Goal: Task Accomplishment & Management: Manage account settings

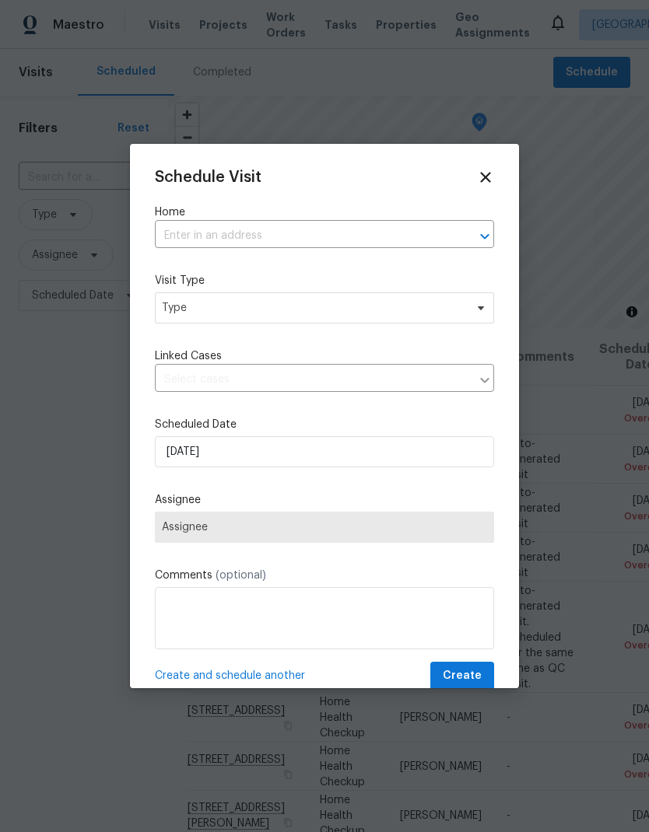
scroll to position [299, 0]
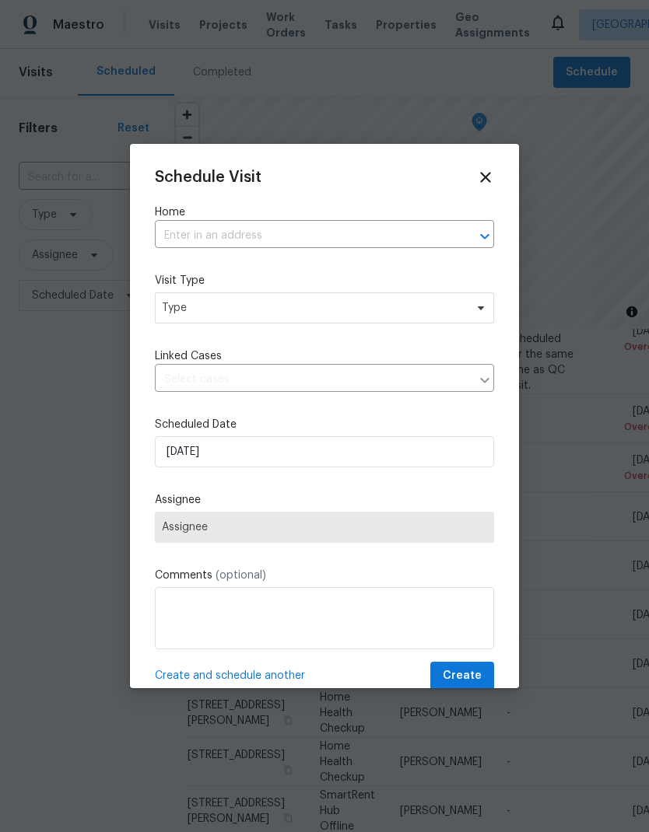
click at [292, 226] on input "text" at bounding box center [303, 236] width 296 height 24
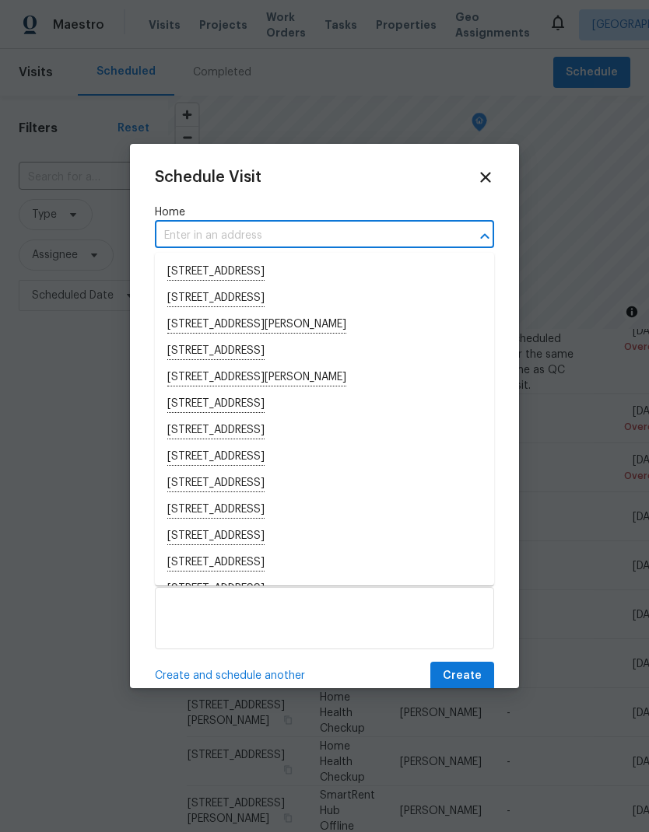
click at [251, 229] on input "text" at bounding box center [303, 236] width 296 height 24
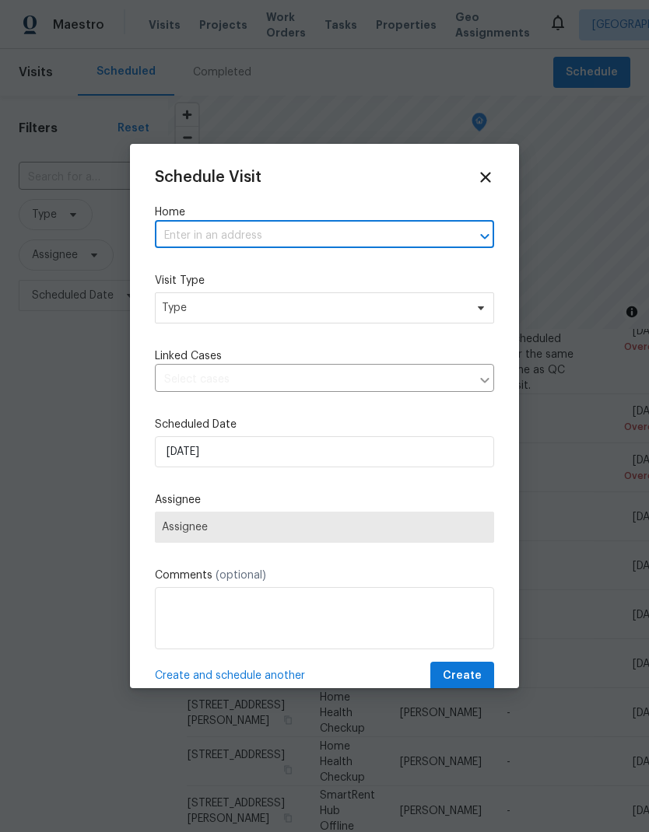
paste input "2524 Las Casas Way, Rancho Cordova, CA 95670"
type input "2524 Las Casas Way, Rancho Cordova, CA 95670"
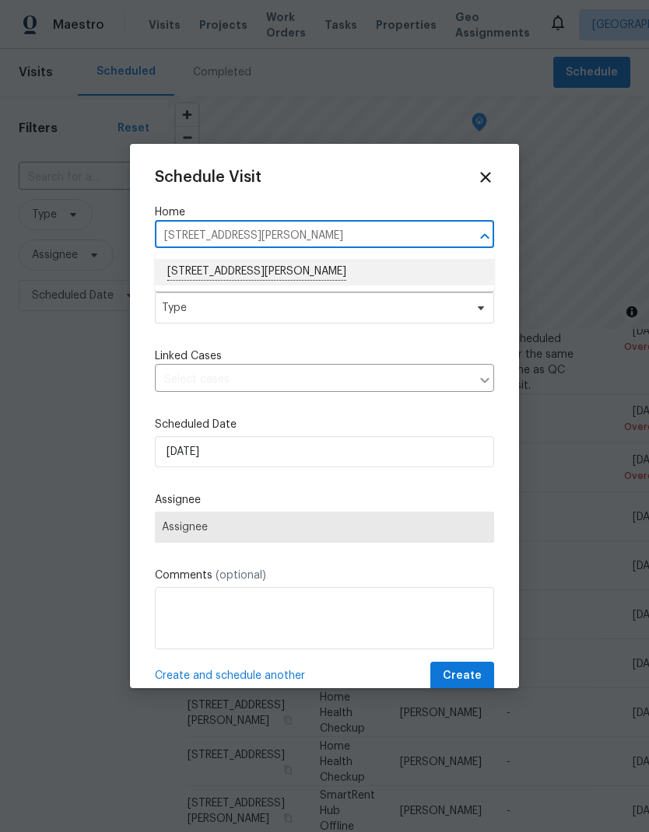
click at [355, 262] on li "2524 Las Casas Way, Rancho Cordova, CA 95670" at bounding box center [324, 272] width 339 height 26
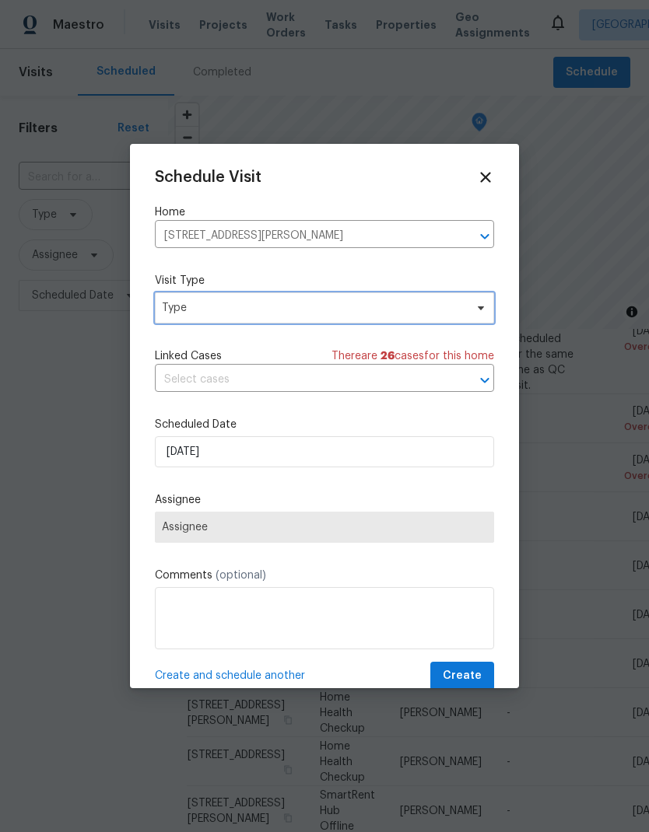
click at [313, 309] on span "Type" at bounding box center [313, 308] width 303 height 16
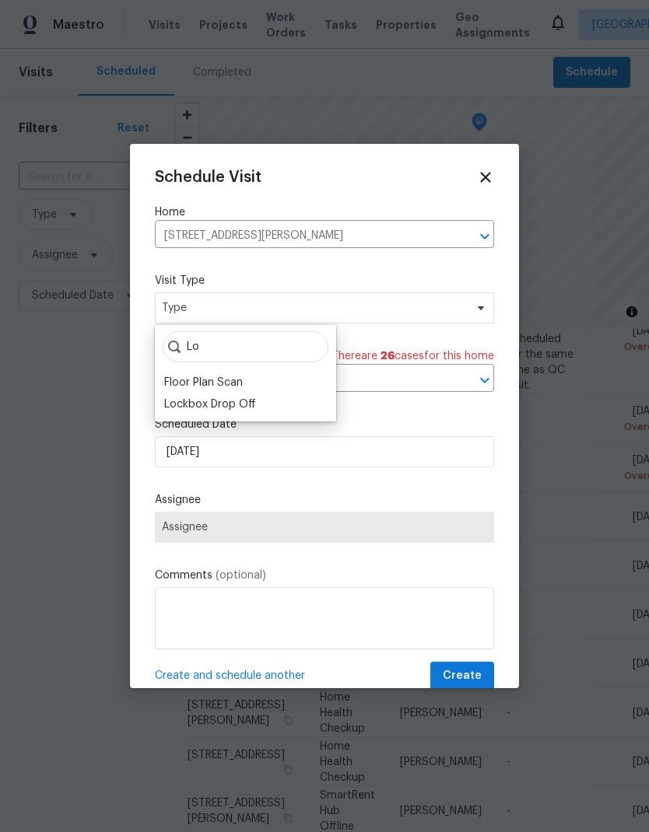
type input "L"
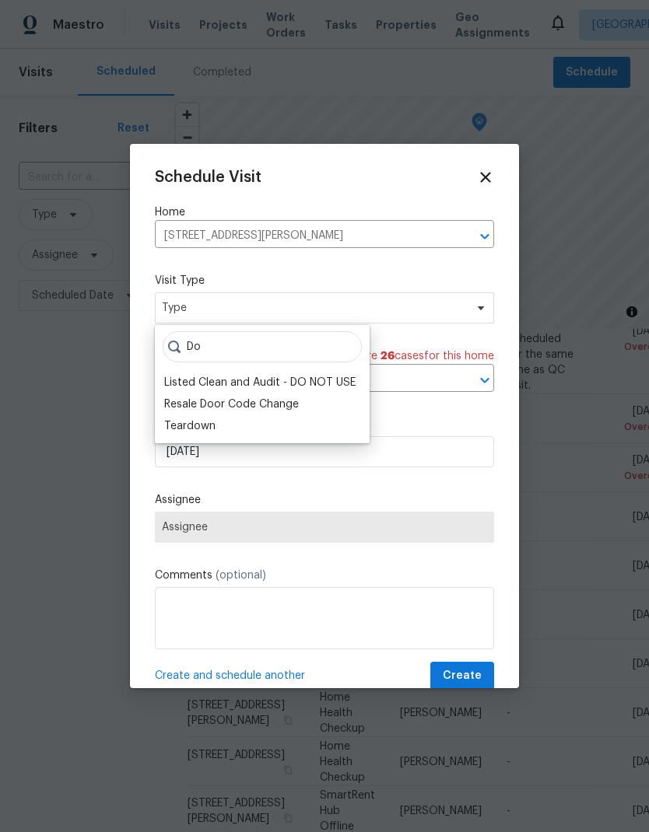
type input "D"
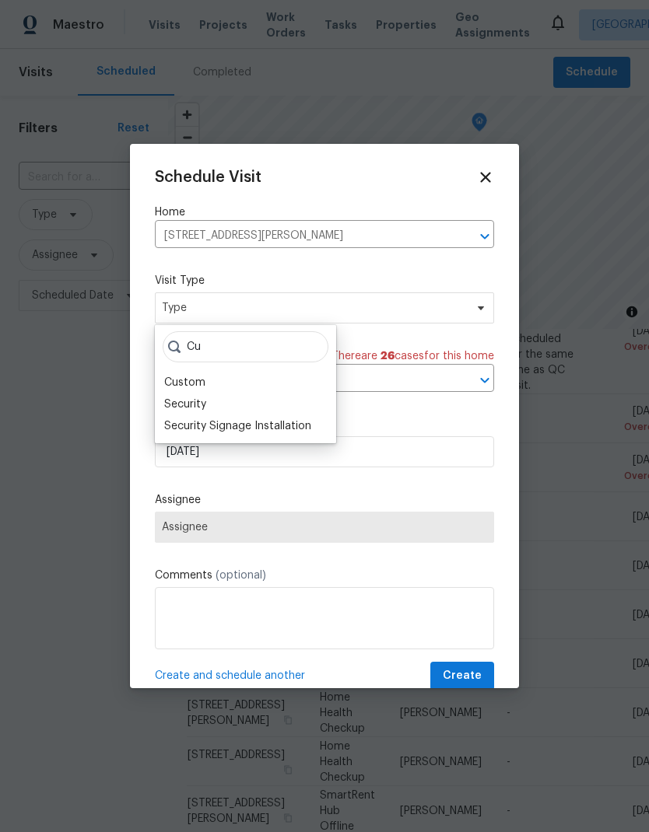
type input "Cu"
click at [200, 377] on div "Custom" at bounding box center [184, 383] width 41 height 16
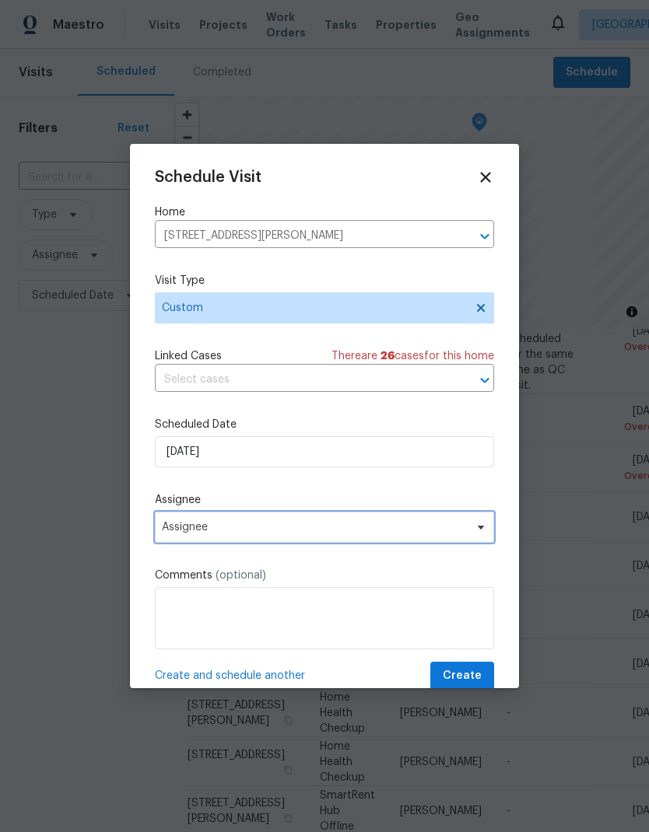
click at [334, 524] on span "Assignee" at bounding box center [324, 527] width 339 height 31
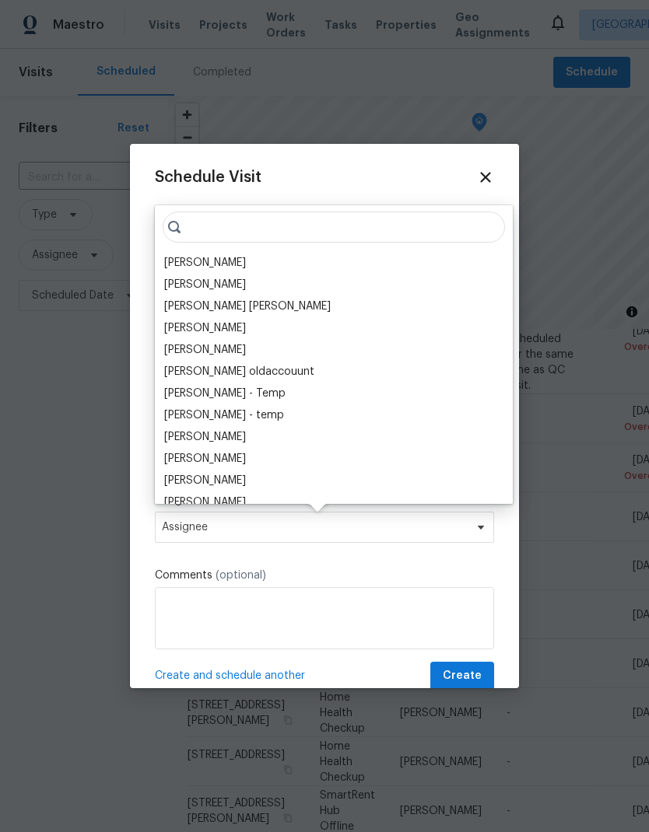
click at [228, 266] on div "[PERSON_NAME]" at bounding box center [205, 263] width 82 height 16
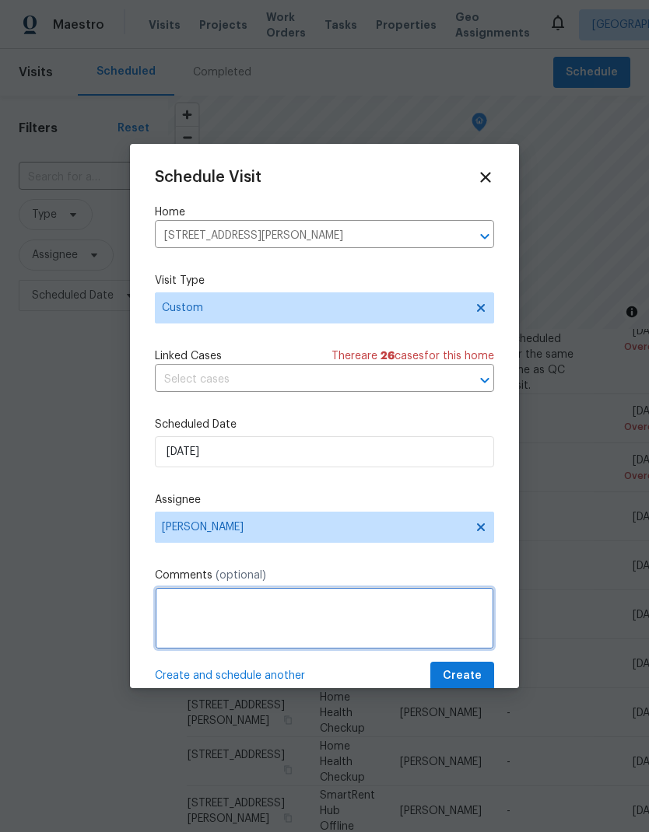
click at [310, 596] on textarea at bounding box center [324, 618] width 339 height 62
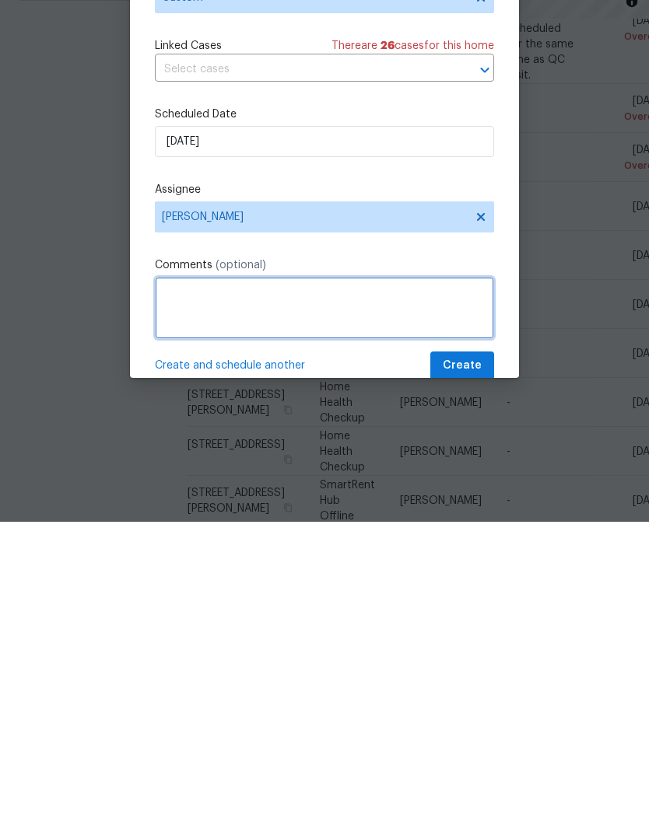
scroll to position [62, 0]
click at [274, 587] on textarea at bounding box center [324, 618] width 339 height 62
paste textarea "Marcos / Nathan- 2524 Las Casas Way, Rancho Cordova, CA 95670 - long DOM fall t…"
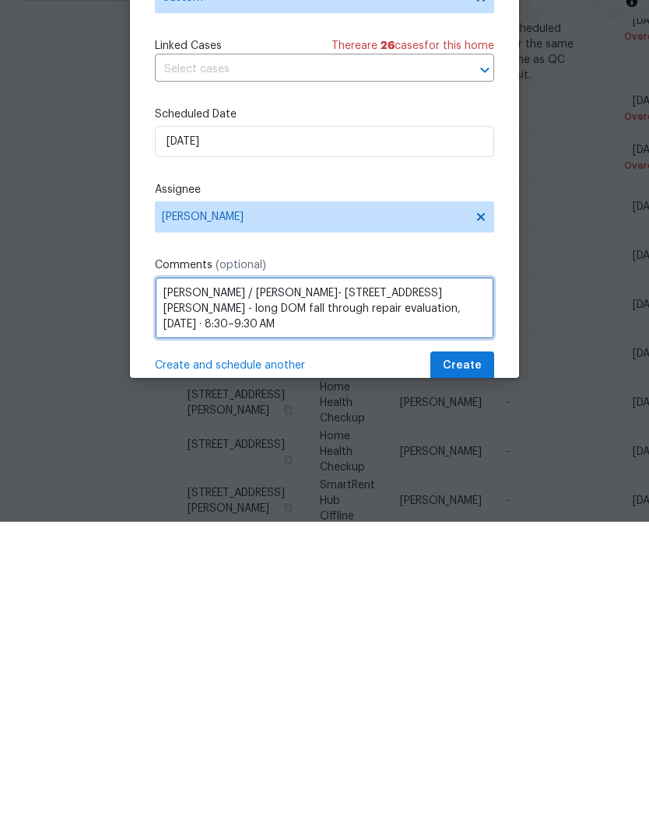
click at [411, 587] on textarea "Marcos / Nathan- 2524 Las Casas Way, Rancho Cordova, CA 95670 - long DOM fall t…" at bounding box center [324, 618] width 339 height 62
type textarea "Marcos / Nathan- 2524 Las Casas Way, Rancho Cordova, CA 95670 - long DOM fall t…"
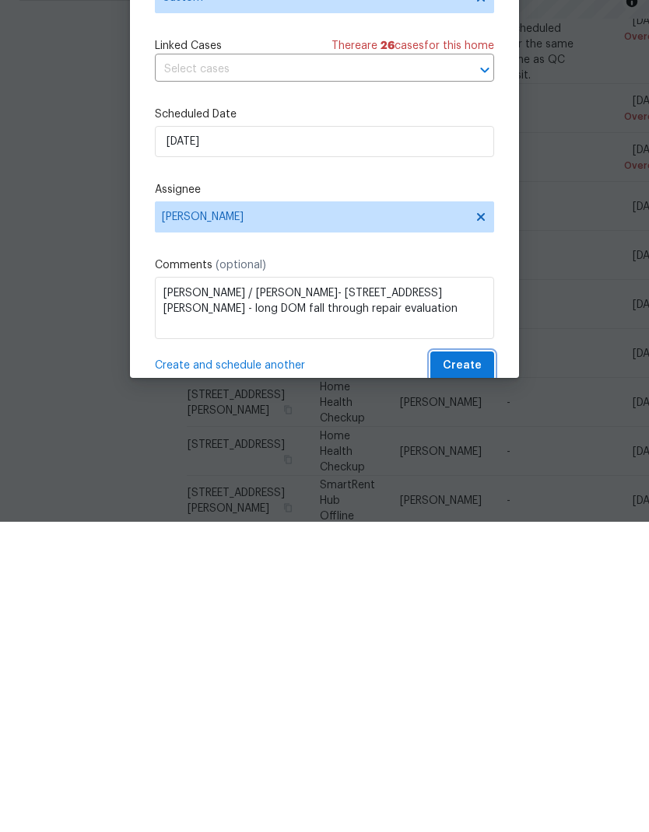
click at [469, 667] on span "Create" at bounding box center [462, 676] width 39 height 19
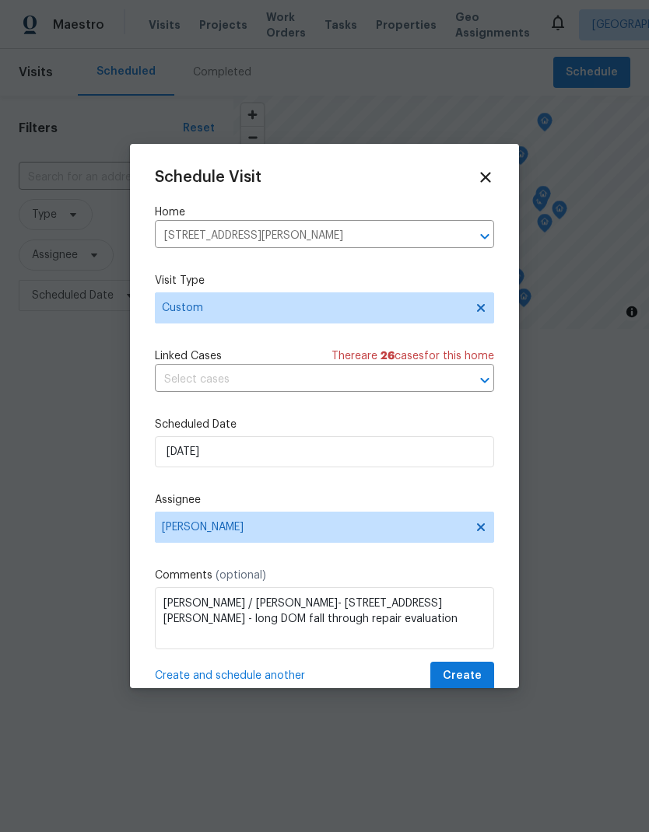
scroll to position [0, 0]
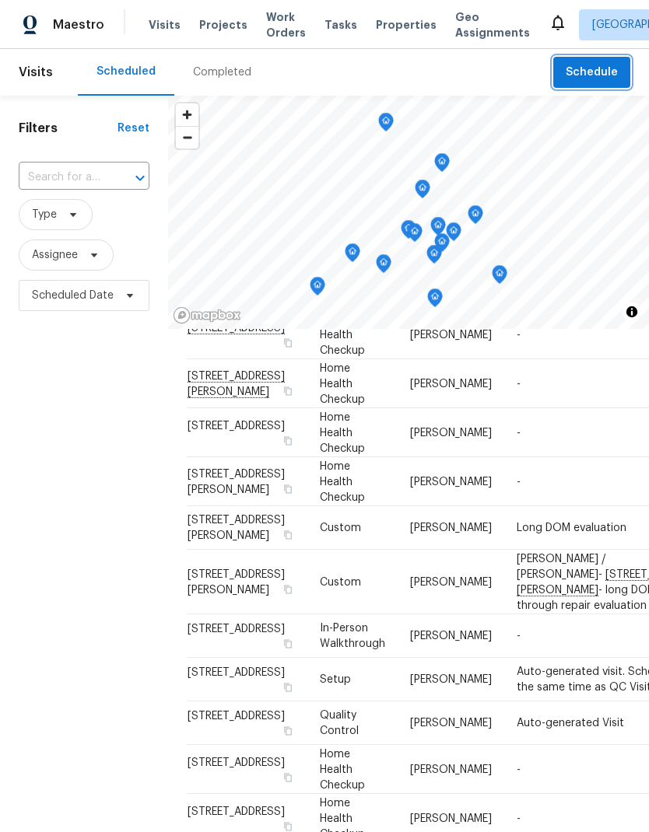
click at [600, 70] on span "Schedule" at bounding box center [591, 72] width 52 height 19
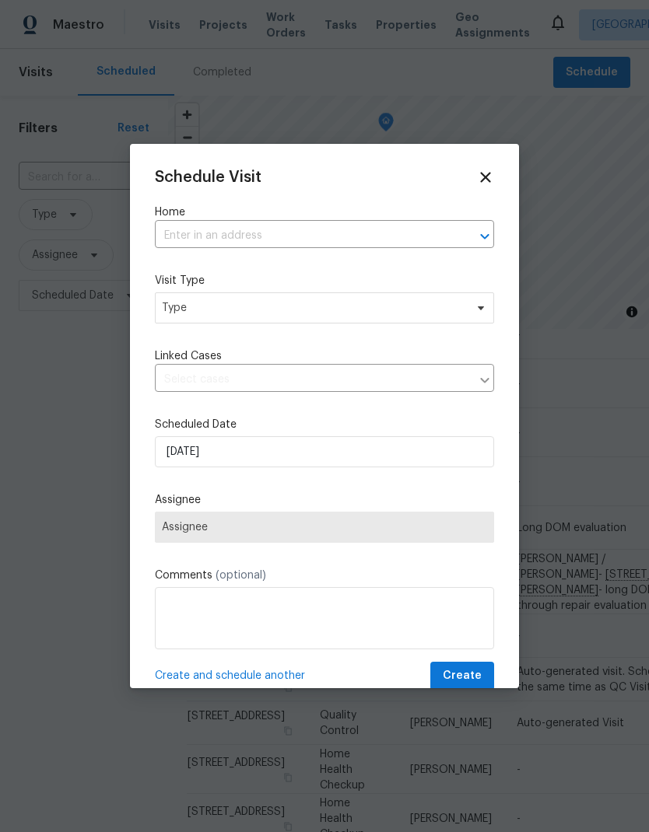
click at [348, 239] on input "text" at bounding box center [303, 236] width 296 height 24
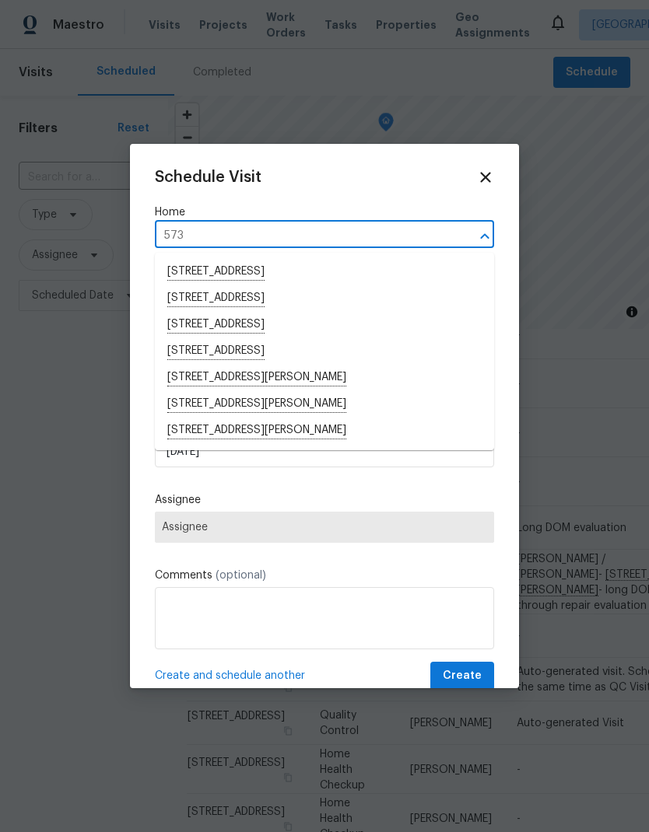
type input "5735"
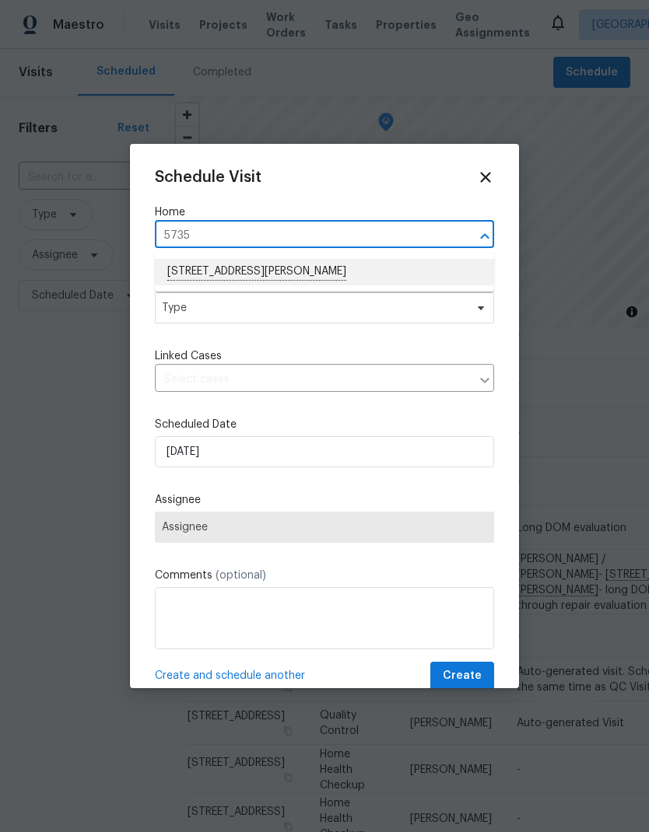
click at [320, 265] on li "5735 Hesper Way, Carmichael, CA 95608" at bounding box center [324, 272] width 339 height 26
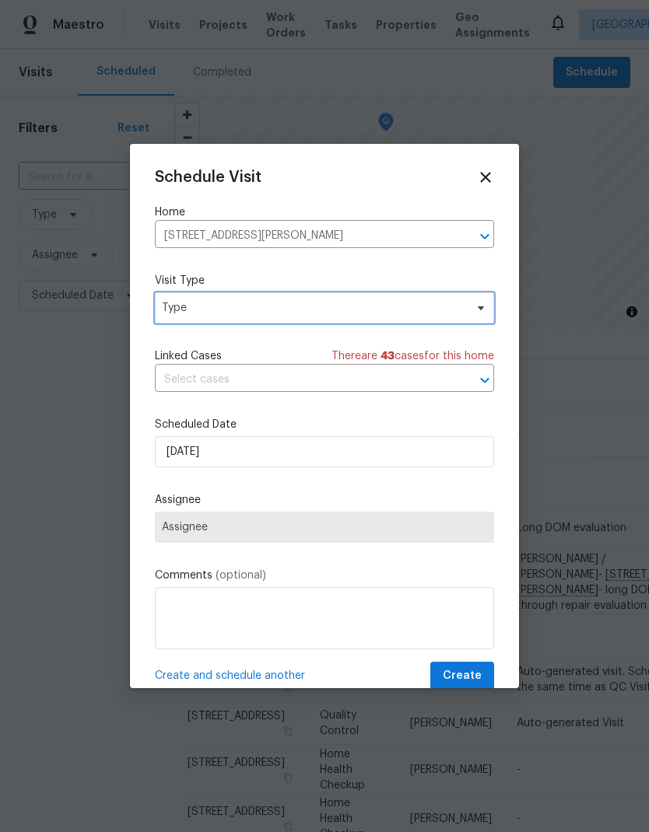
click at [343, 306] on span "Type" at bounding box center [313, 308] width 303 height 16
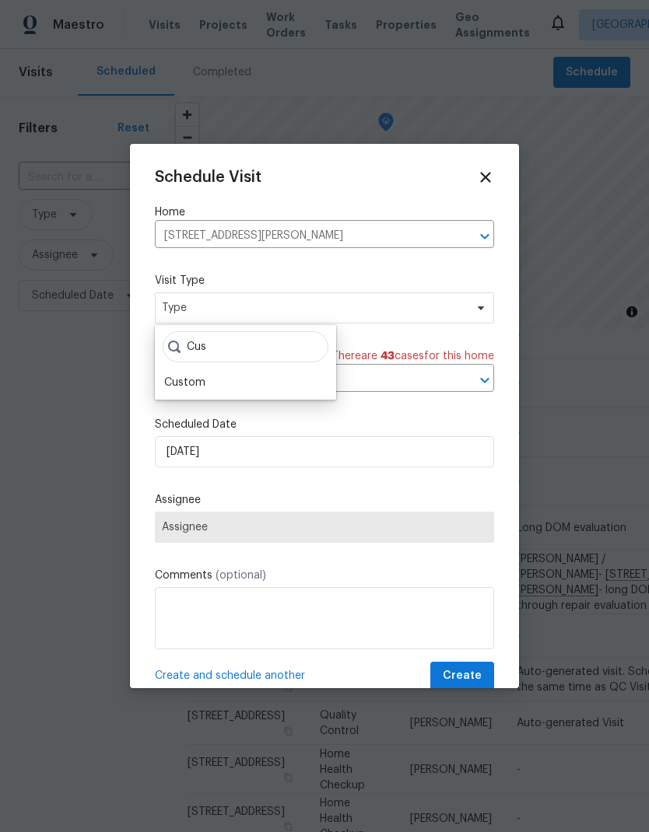
type input "Cus"
click at [203, 375] on div "Custom" at bounding box center [184, 383] width 41 height 16
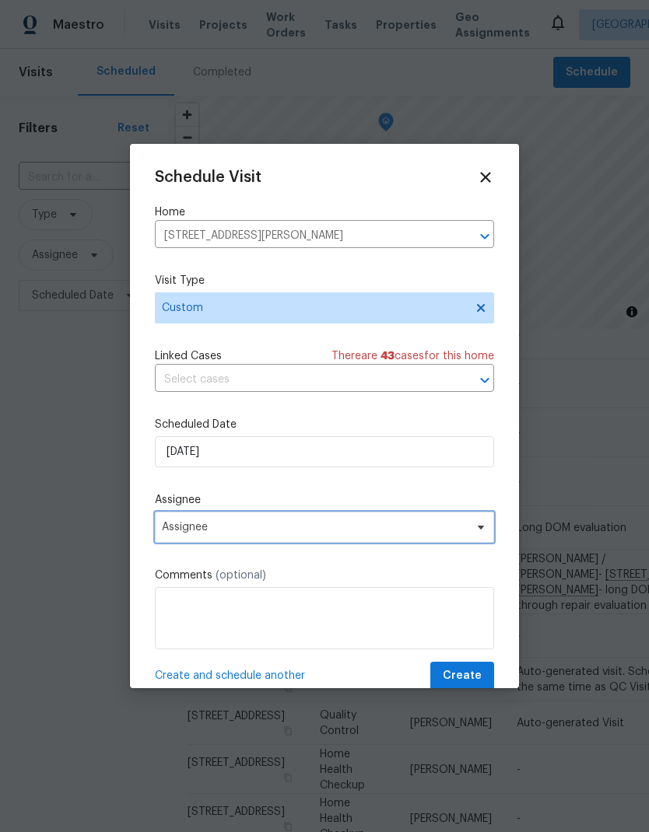
click at [302, 534] on span "Assignee" at bounding box center [314, 527] width 305 height 12
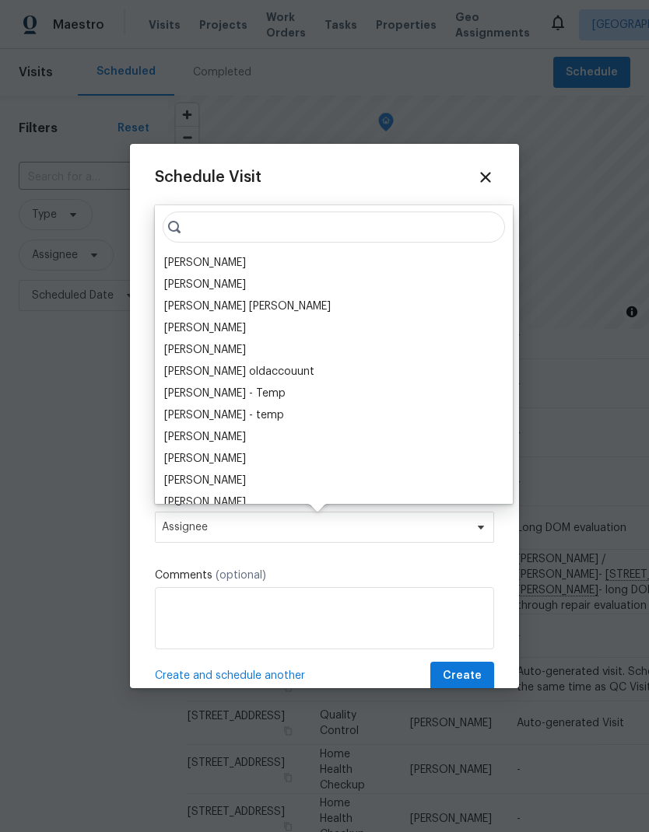
click at [229, 257] on div "[PERSON_NAME]" at bounding box center [205, 263] width 82 height 16
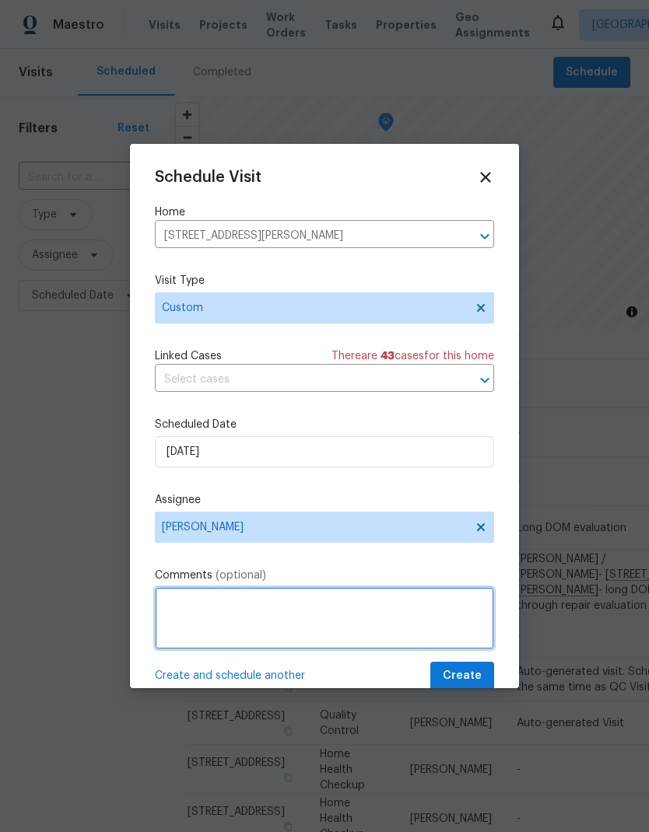
click at [302, 611] on textarea at bounding box center [324, 618] width 339 height 62
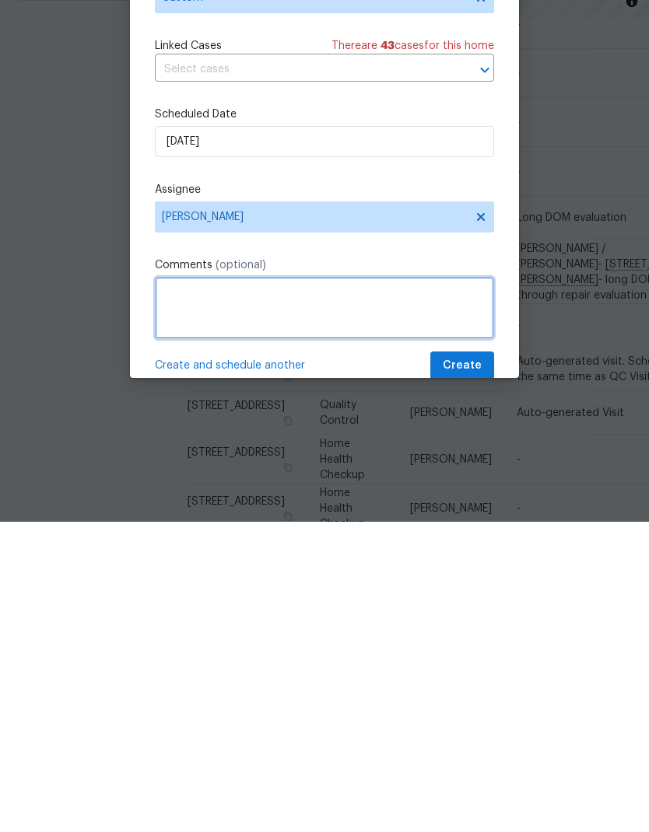
click at [268, 587] on textarea at bounding box center [324, 618] width 339 height 62
paste textarea "Marcos / Nathan - 5735 Hesper Way, Carmichael, CA 95608 - Fallthrough Repairs E…"
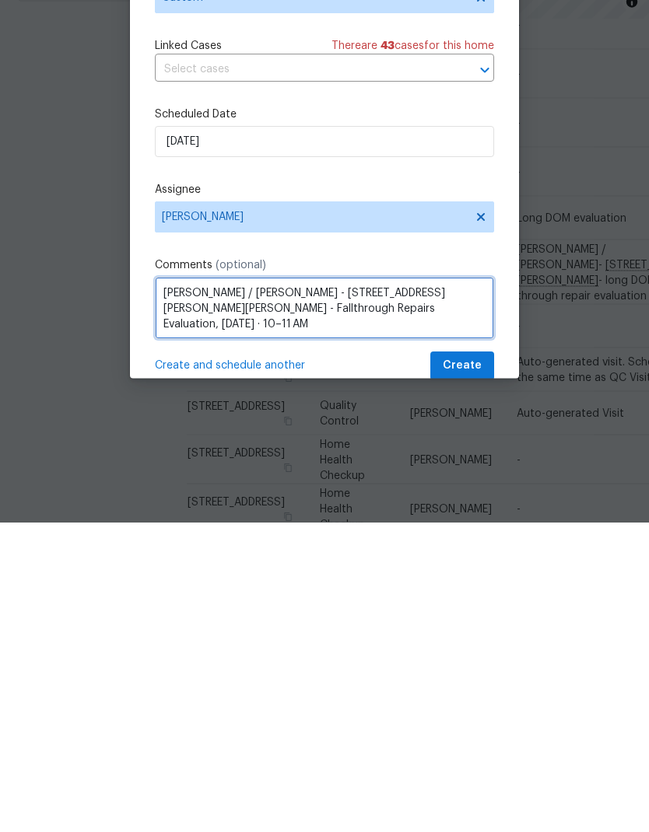
click at [326, 587] on textarea "Marcos / Nathan - 5735 Hesper Way, Carmichael, CA 95608 - Fallthrough Repairs E…" at bounding box center [324, 618] width 339 height 62
click at [325, 587] on textarea "Marcos / Nathan - 5735 Hesper Way, Carmichael, CA 95608 - Fallthrough Repairs E…" at bounding box center [324, 618] width 339 height 62
type textarea "Marcos / Nathan - 5735 Hesper Way, Carmichael, CA 95608 - Fallthrough Repairs E…"
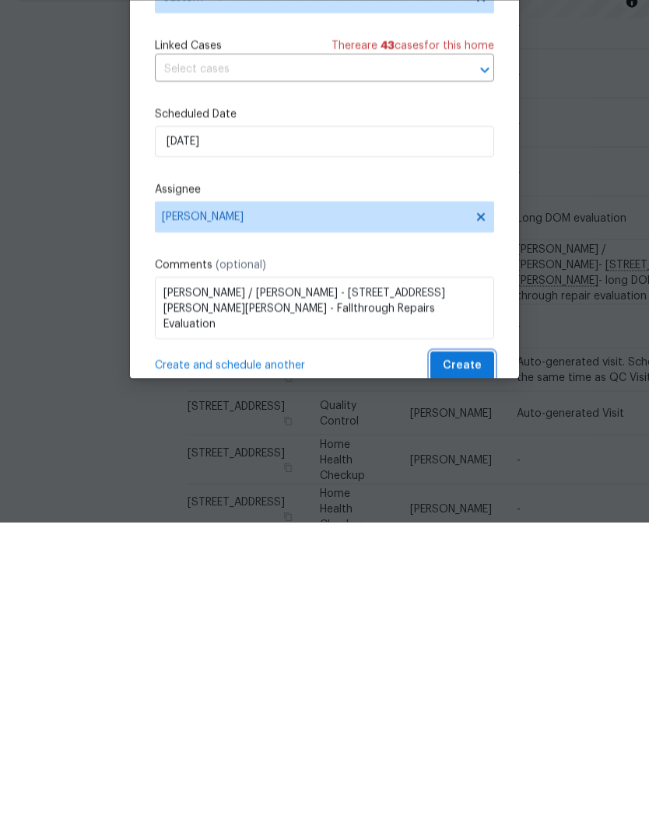
click at [473, 667] on span "Create" at bounding box center [462, 676] width 39 height 19
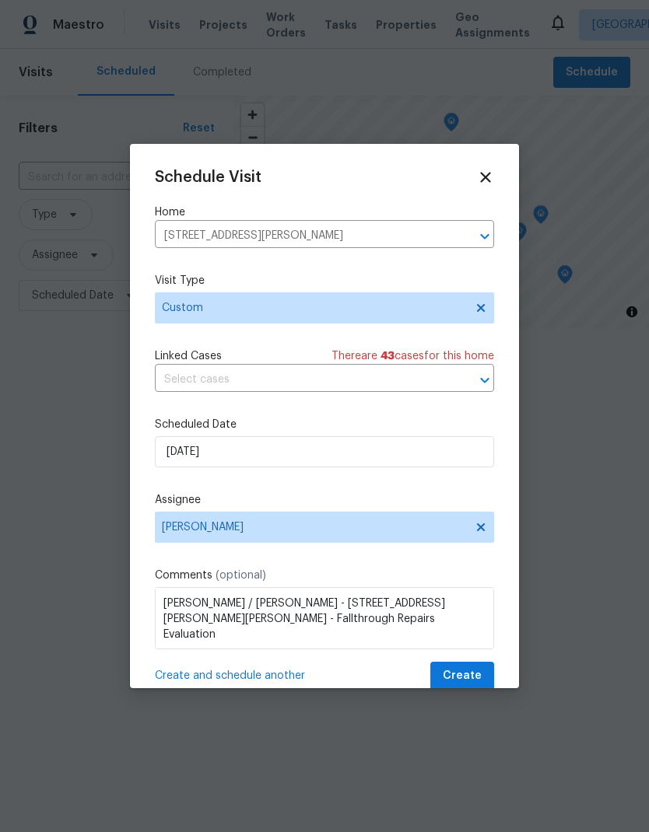
scroll to position [0, 0]
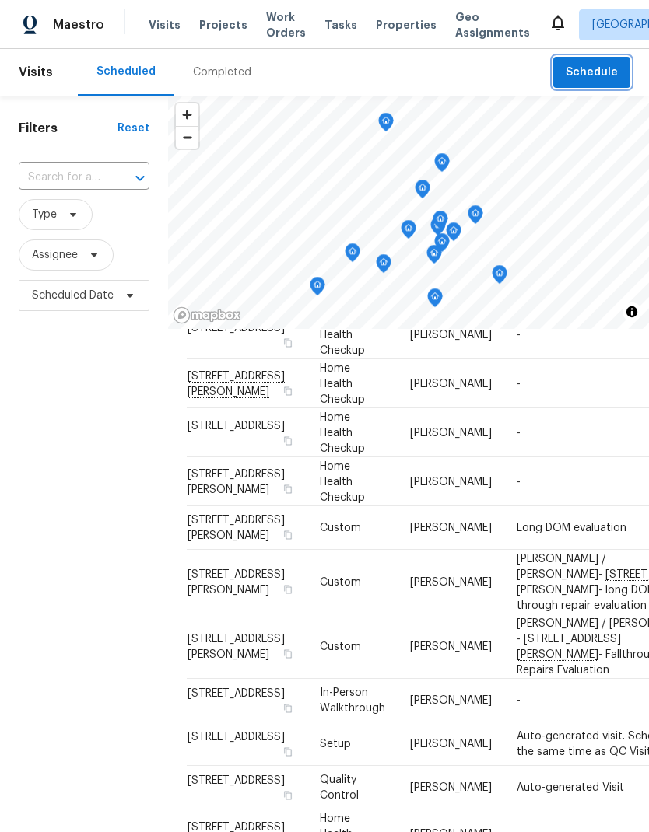
click at [592, 62] on button "Schedule" at bounding box center [591, 73] width 77 height 32
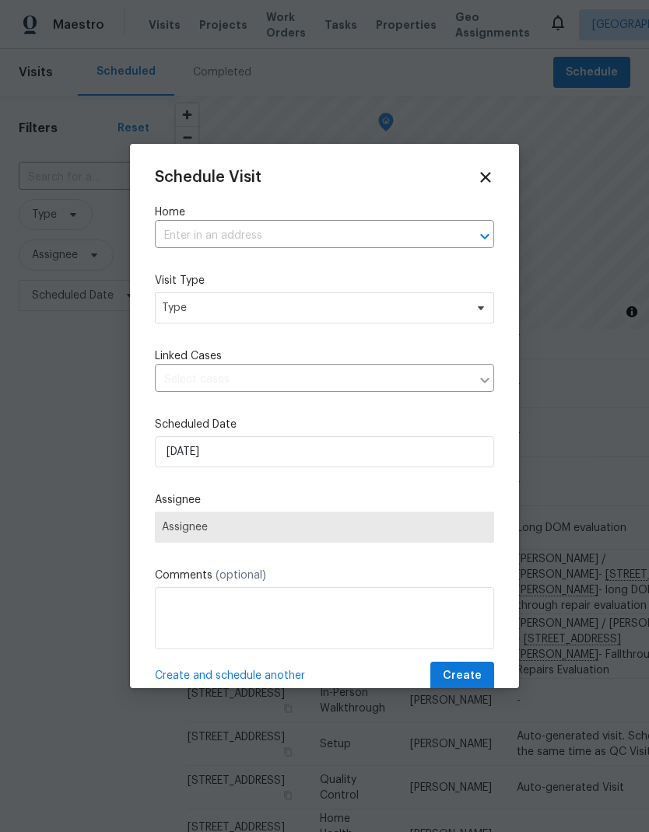
click at [270, 229] on input "text" at bounding box center [303, 236] width 296 height 24
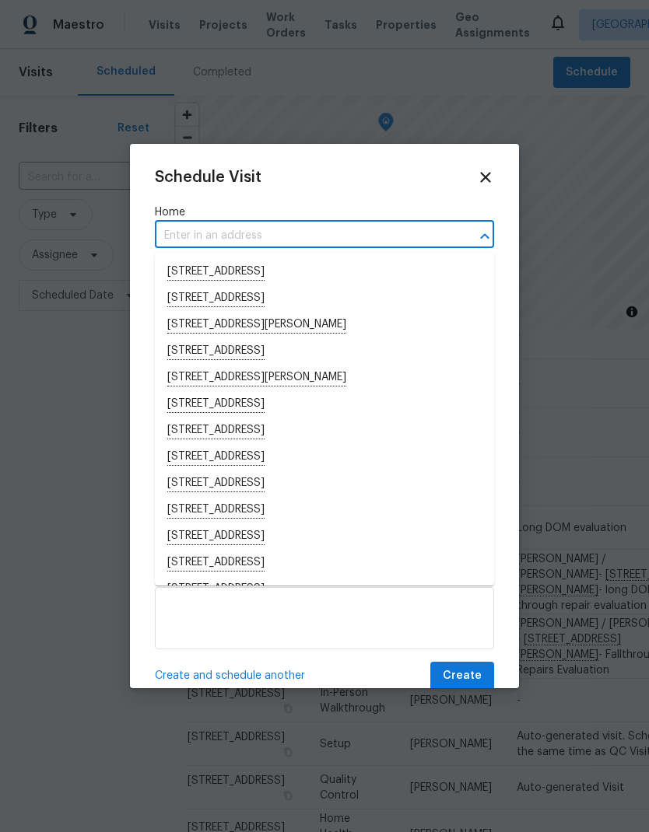
click at [224, 228] on input "text" at bounding box center [303, 236] width 296 height 24
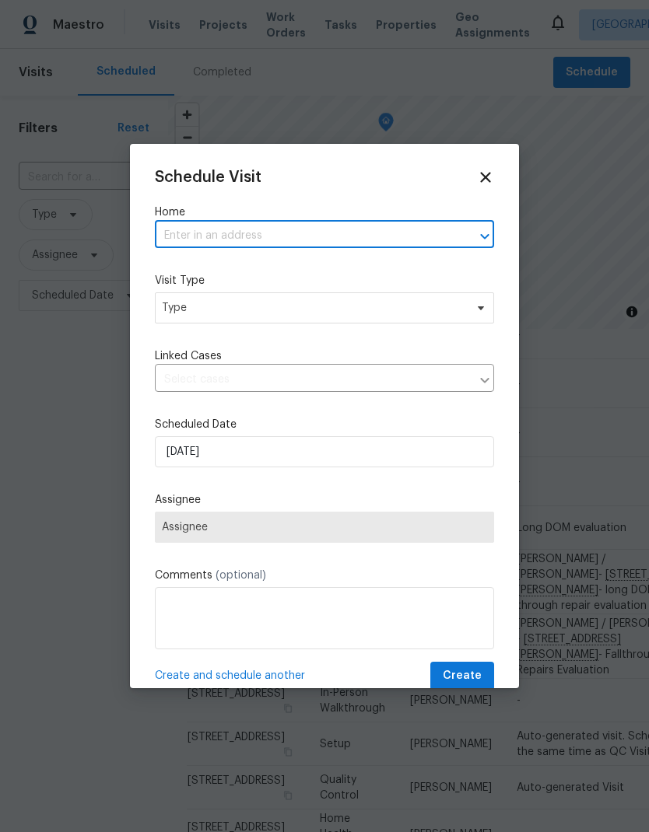
paste input "22 Adelphi Ct Sacramento CA 95825"
type input "22 Adelphi Ct Sacramento CA 95825"
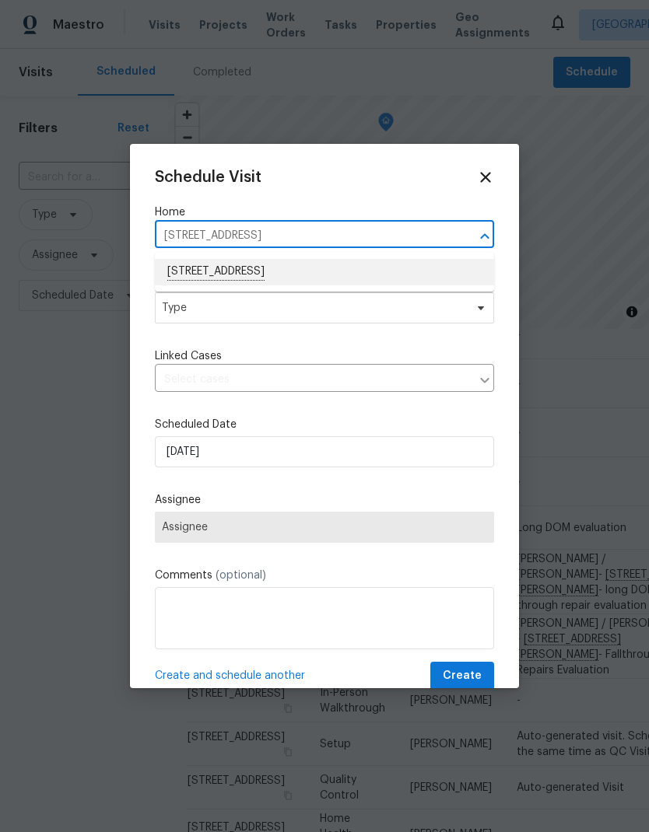
click at [313, 264] on li "22 Adelphi Ct, Sacramento, CA 95825" at bounding box center [324, 272] width 339 height 26
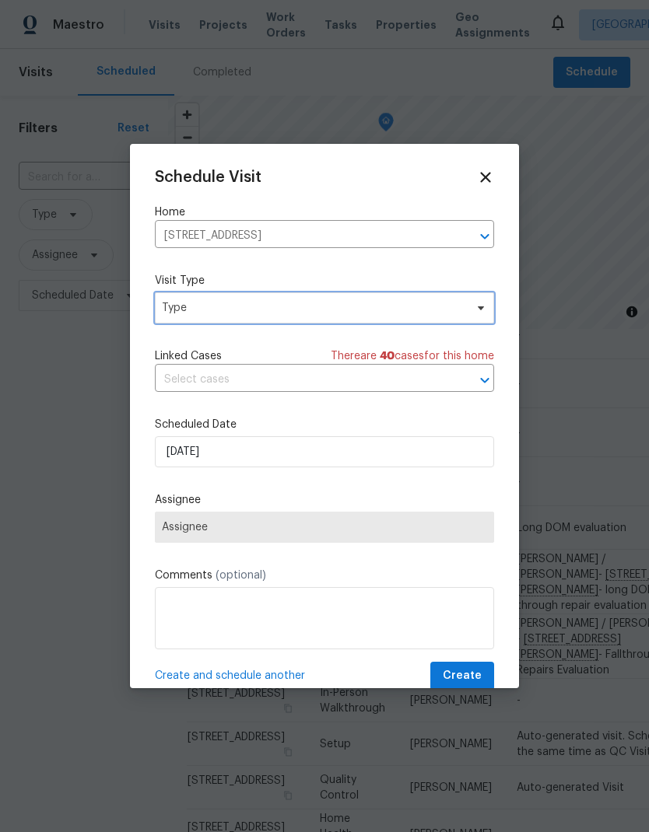
click at [334, 299] on span "Type" at bounding box center [324, 307] width 339 height 31
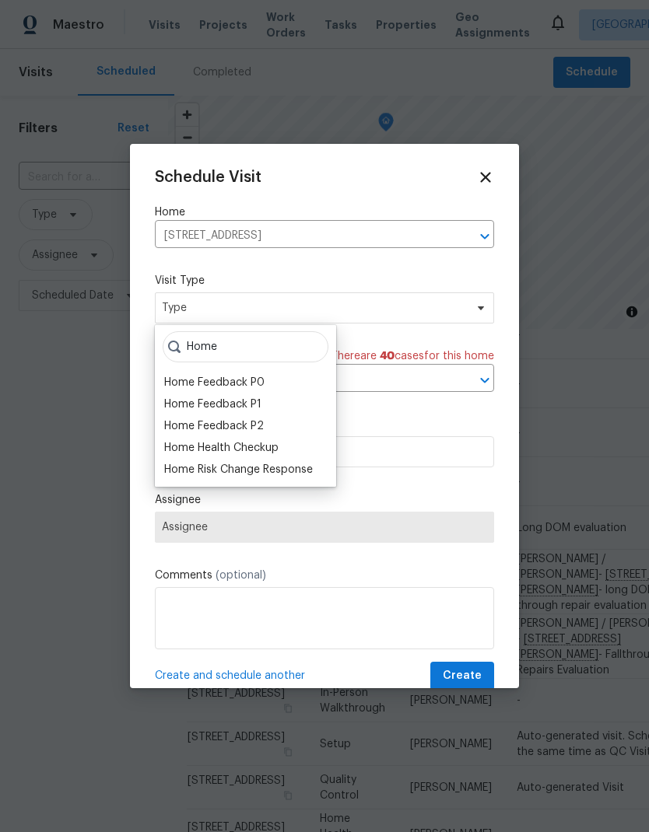
type input "Home"
click at [278, 446] on div "Home Health Checkup" at bounding box center [221, 448] width 114 height 16
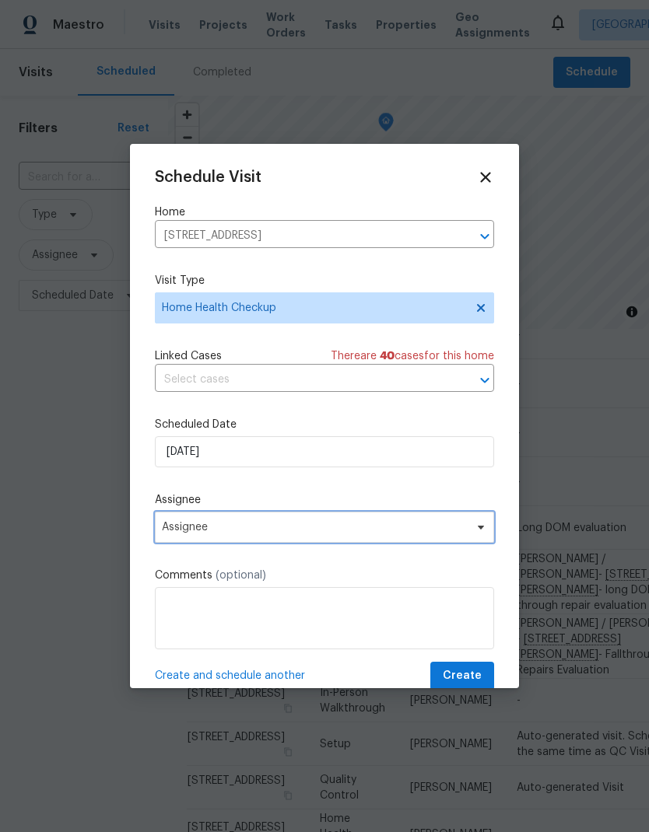
click at [328, 522] on span "Assignee" at bounding box center [324, 527] width 339 height 31
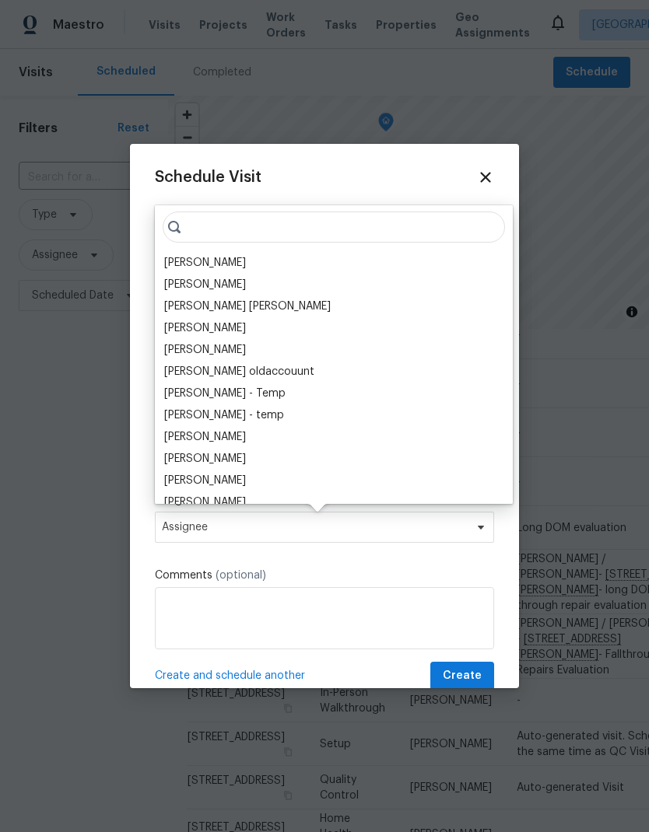
click at [224, 257] on div "[PERSON_NAME]" at bounding box center [205, 263] width 82 height 16
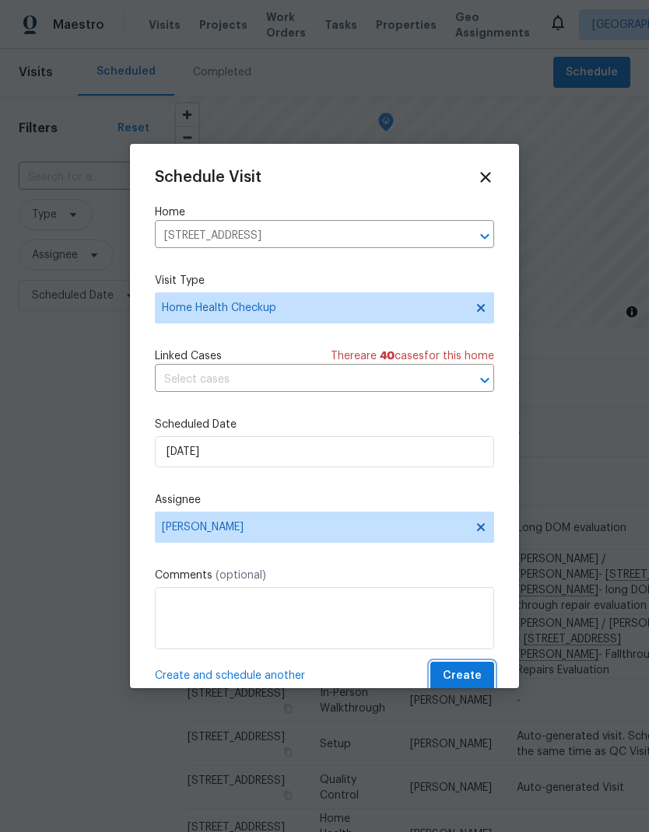
click at [471, 667] on button "Create" at bounding box center [462, 676] width 64 height 29
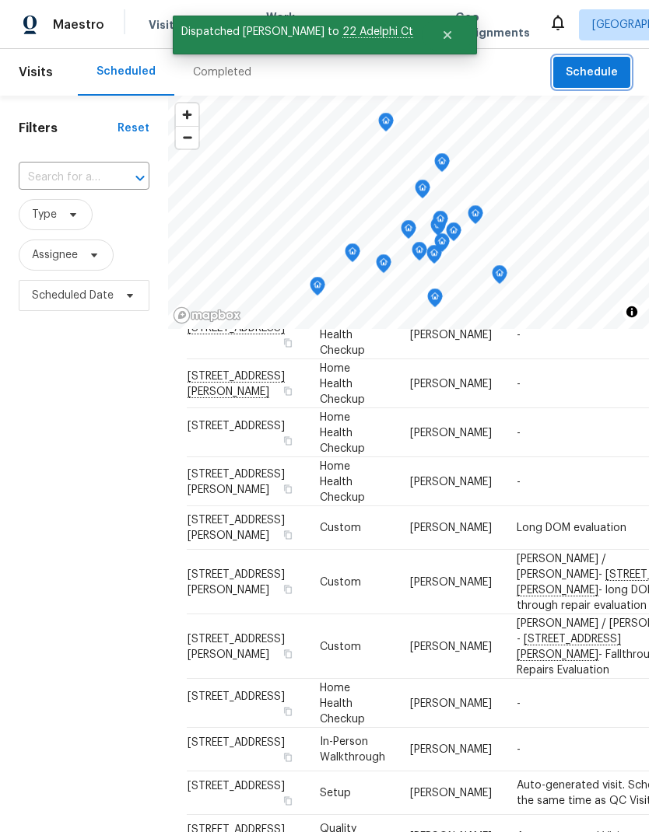
click at [599, 73] on span "Schedule" at bounding box center [591, 72] width 52 height 19
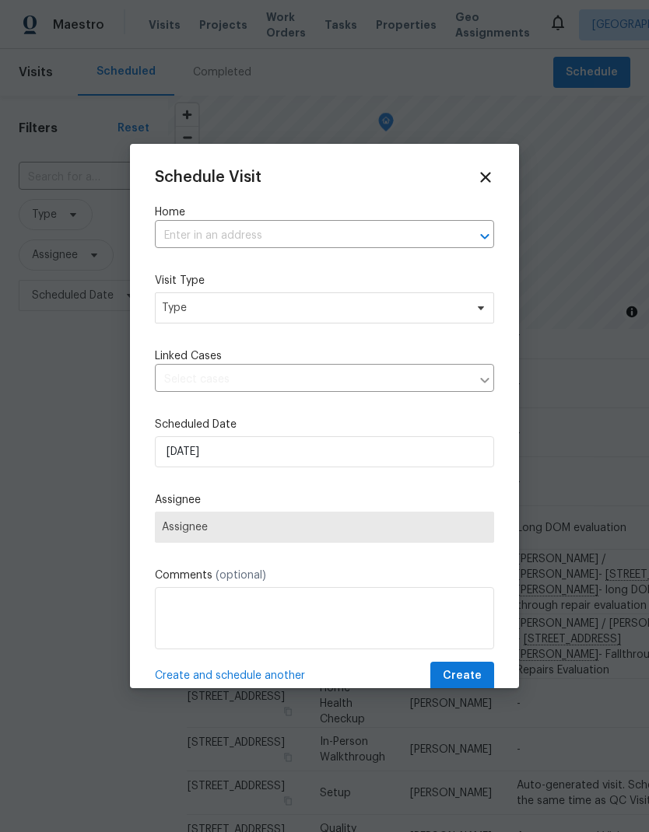
click at [286, 228] on input "text" at bounding box center [303, 236] width 296 height 24
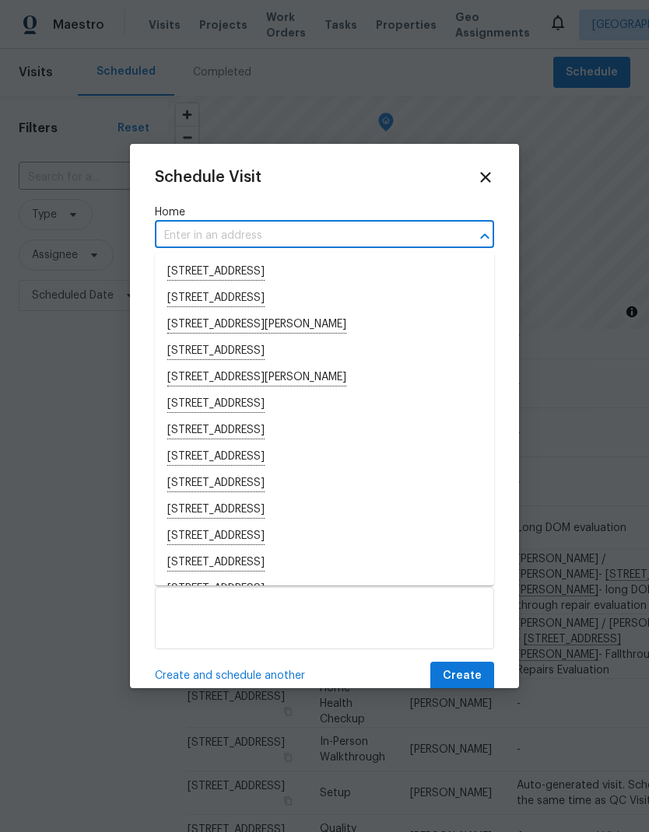
click at [224, 231] on input "text" at bounding box center [303, 236] width 296 height 24
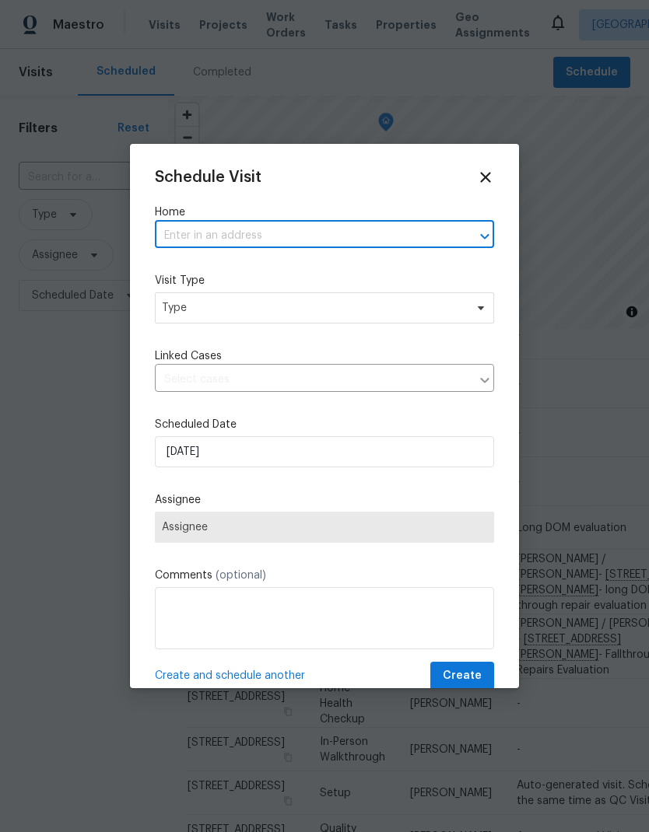
paste input "4244 Crossroads Way Rancho Cordova CA 95742"
type input "4244 Crossroads Way Rancho Cordova CA 95742"
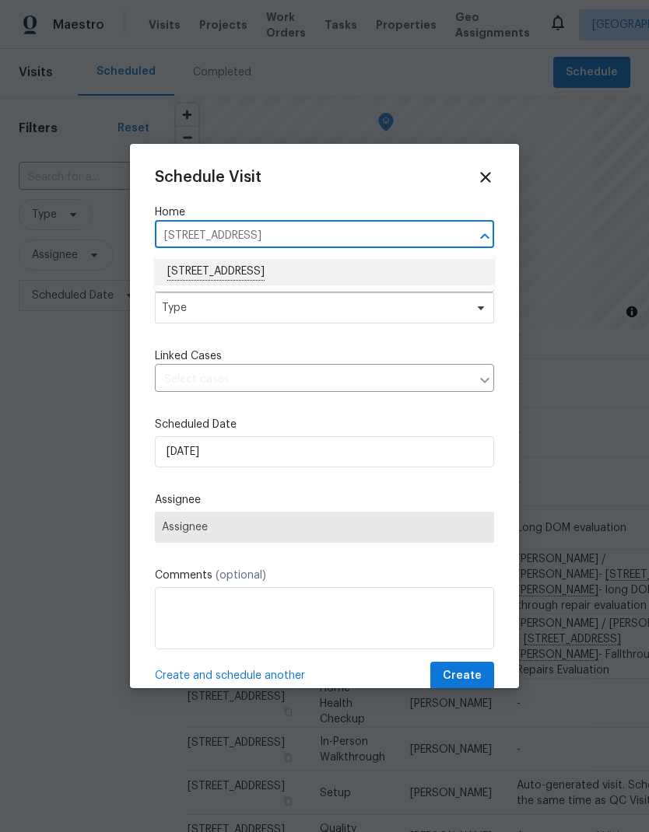
click at [332, 266] on li "4244 Crossroads Way, Rancho Cordova, CA 95742" at bounding box center [324, 272] width 339 height 26
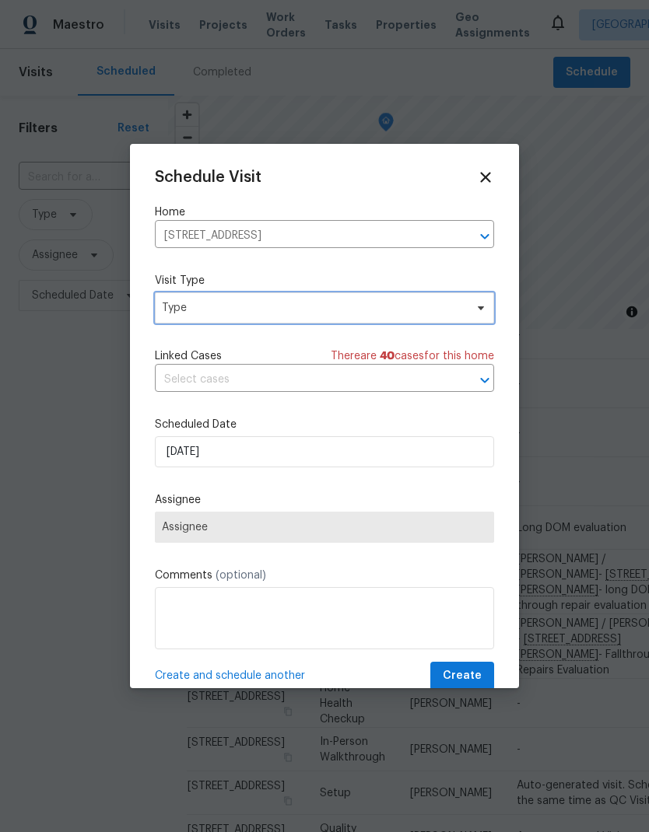
click at [334, 307] on span "Type" at bounding box center [313, 308] width 303 height 16
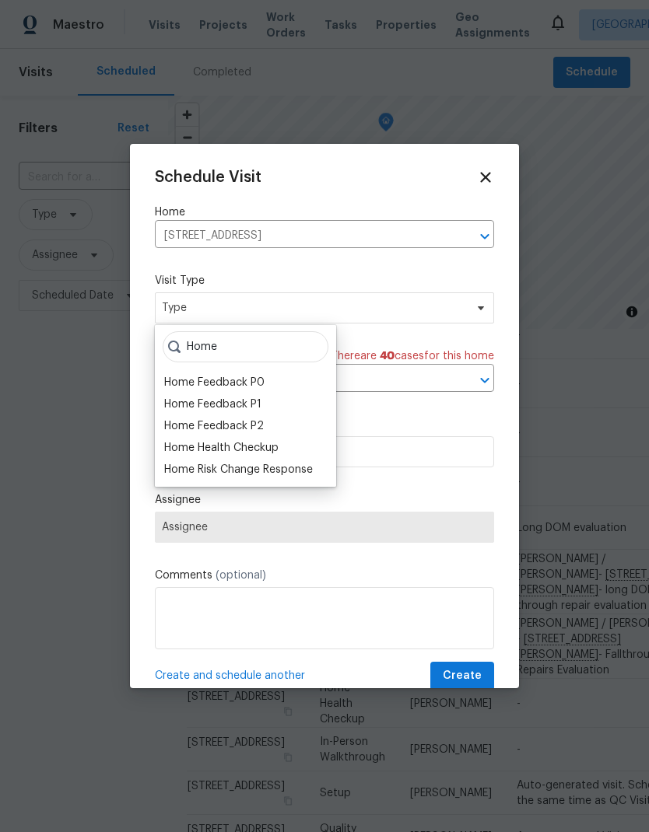
type input "Home"
click at [278, 443] on div "Home Health Checkup" at bounding box center [221, 448] width 114 height 16
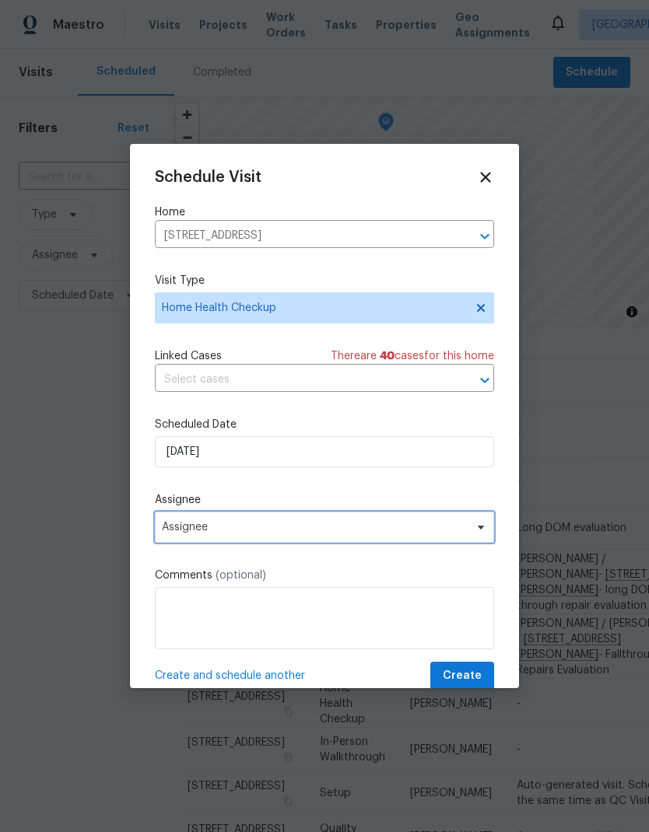
click at [368, 516] on span "Assignee" at bounding box center [324, 527] width 339 height 31
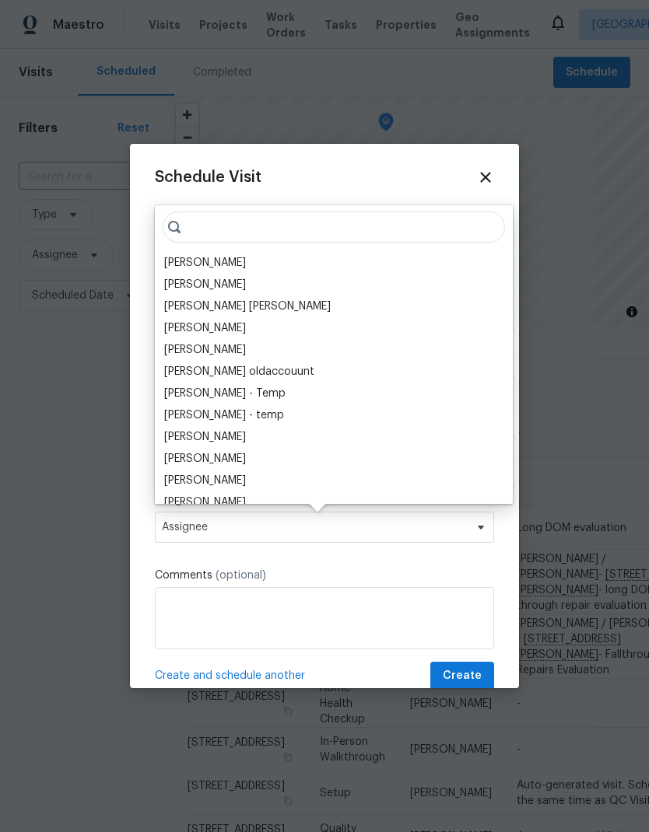
click at [222, 264] on div "[PERSON_NAME]" at bounding box center [205, 263] width 82 height 16
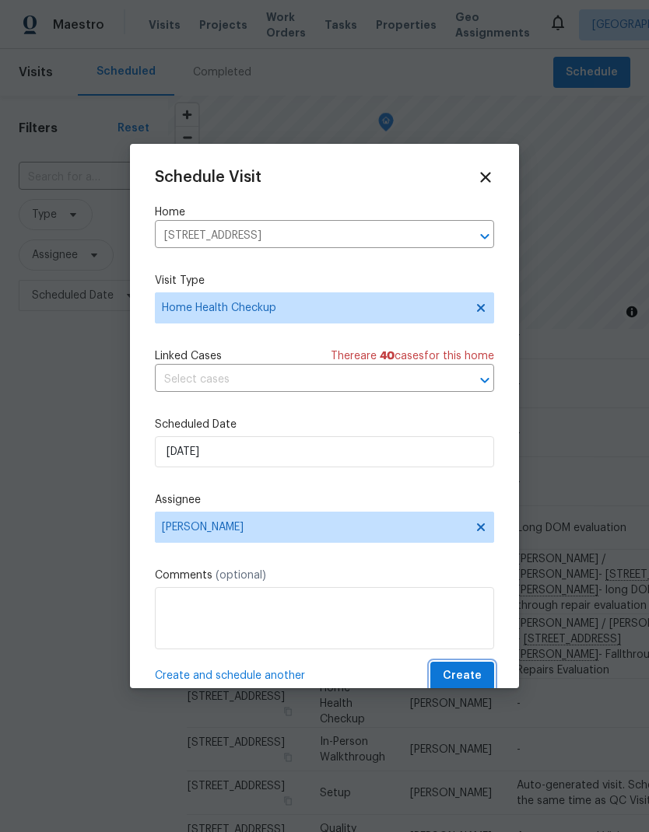
click at [478, 673] on span "Create" at bounding box center [462, 676] width 39 height 19
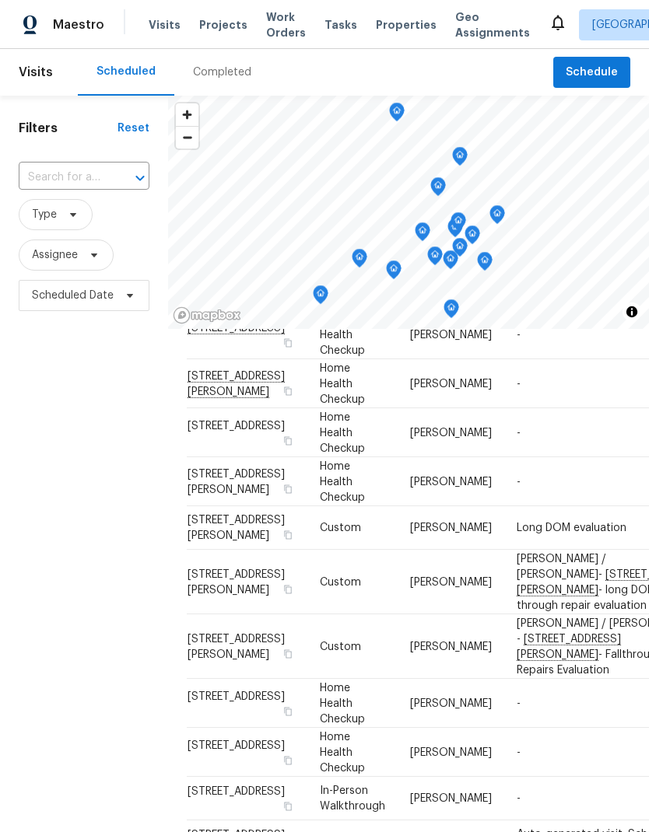
click at [93, 615] on div "Filters Reset ​ Type Assignee Scheduled Date" at bounding box center [84, 545] width 168 height 899
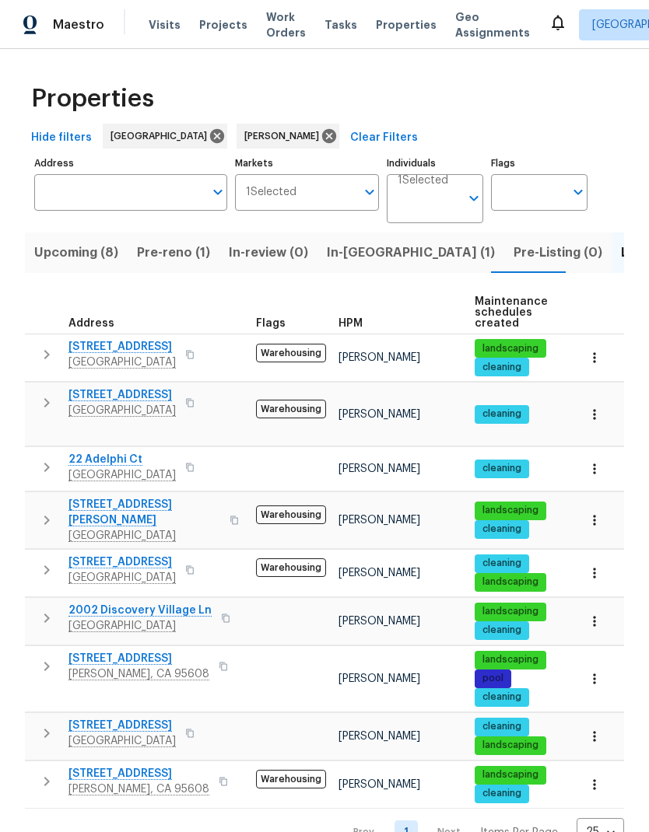
click at [194, 463] on icon "button" at bounding box center [189, 467] width 9 height 9
click at [199, 349] on button "button" at bounding box center [189, 355] width 19 height 22
click at [199, 348] on button "button" at bounding box center [189, 355] width 19 height 22
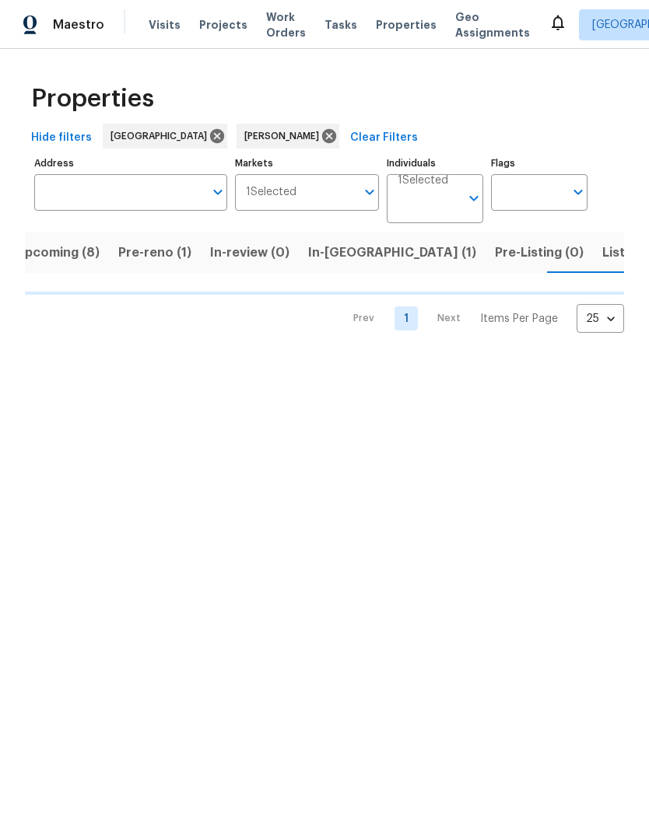
scroll to position [0, 19]
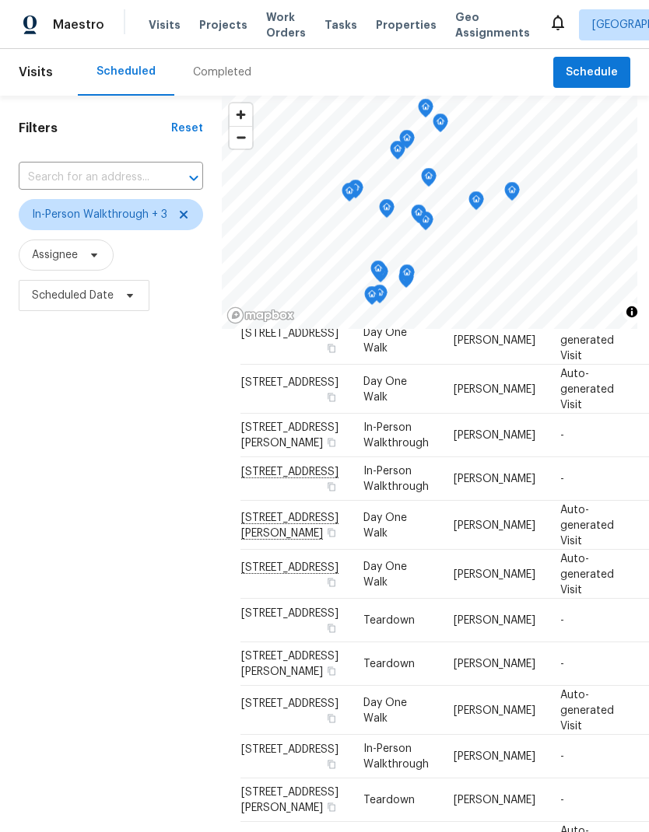
scroll to position [245, 0]
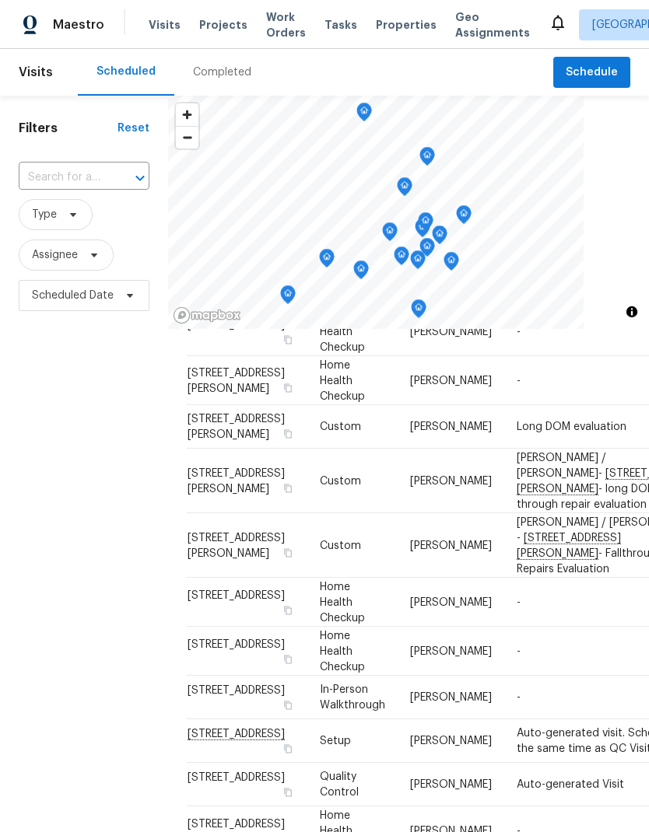
scroll to position [588, 0]
click at [0, 0] on icon at bounding box center [0, 0] width 0 height 0
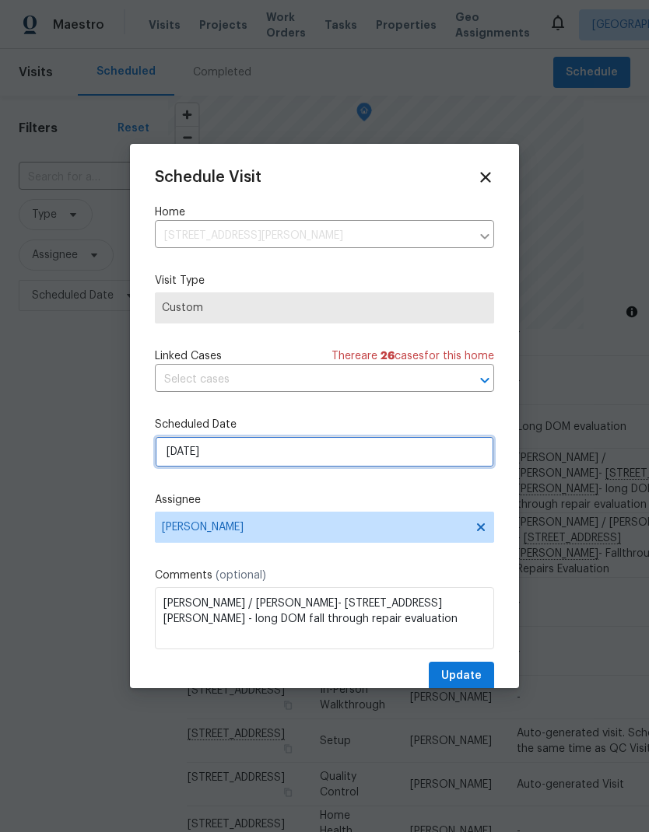
click at [350, 459] on input "[DATE]" at bounding box center [324, 451] width 339 height 31
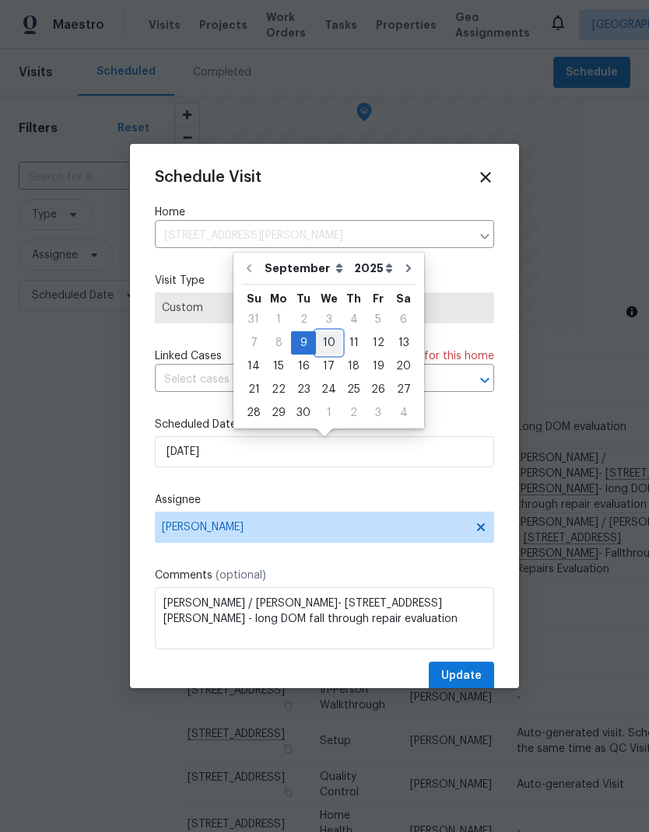
click at [326, 341] on div "10" at bounding box center [329, 343] width 26 height 22
type input "[DATE]"
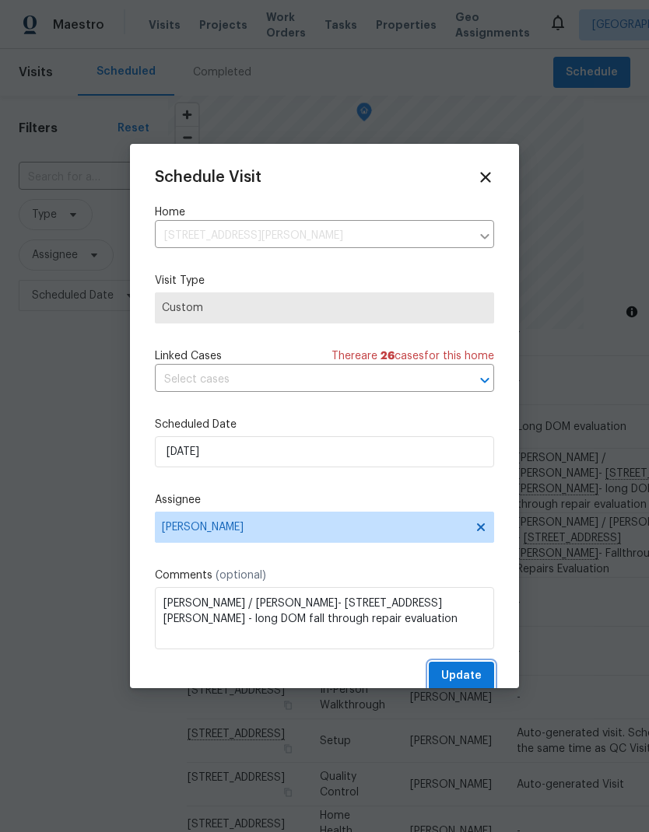
click at [473, 679] on span "Update" at bounding box center [461, 676] width 40 height 19
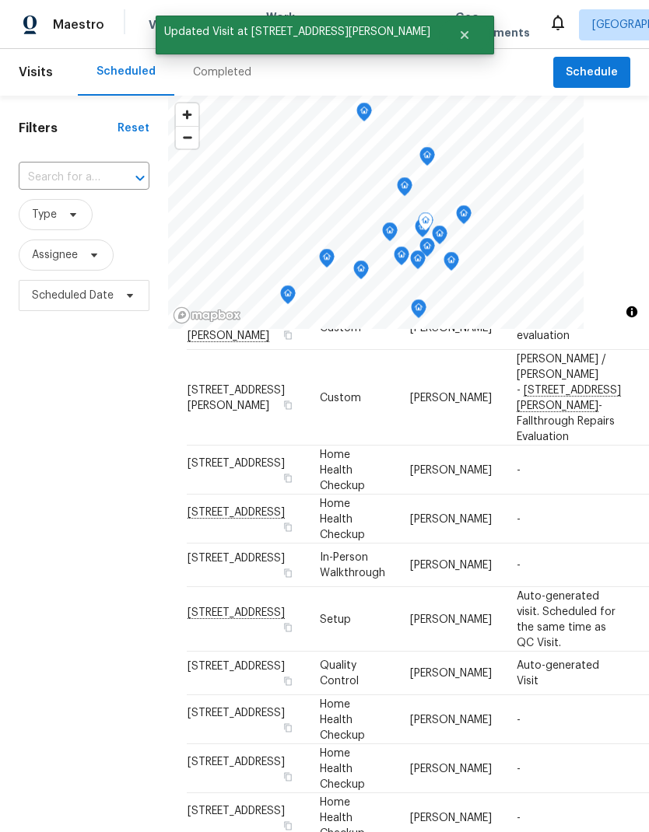
click at [0, 0] on icon at bounding box center [0, 0] width 0 height 0
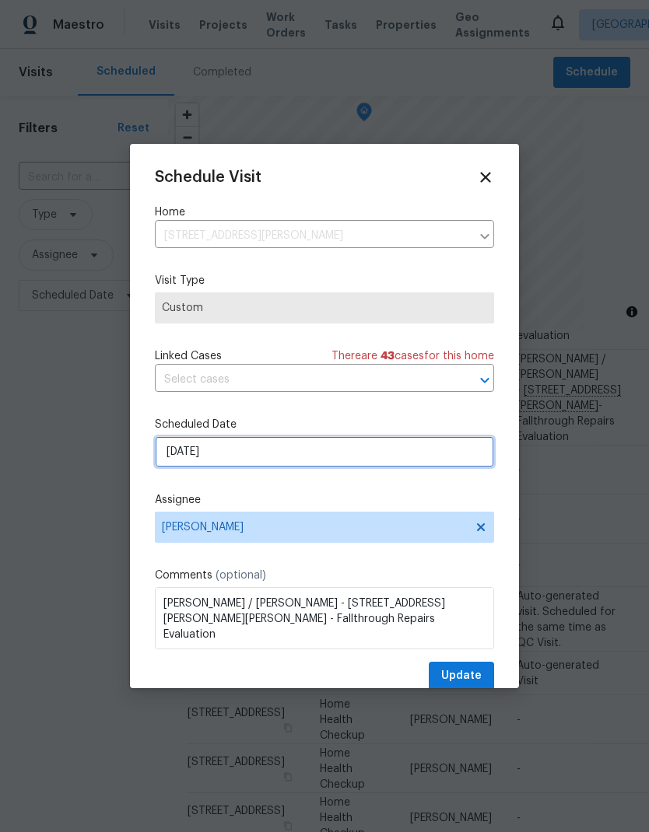
click at [415, 455] on input "[DATE]" at bounding box center [324, 451] width 339 height 31
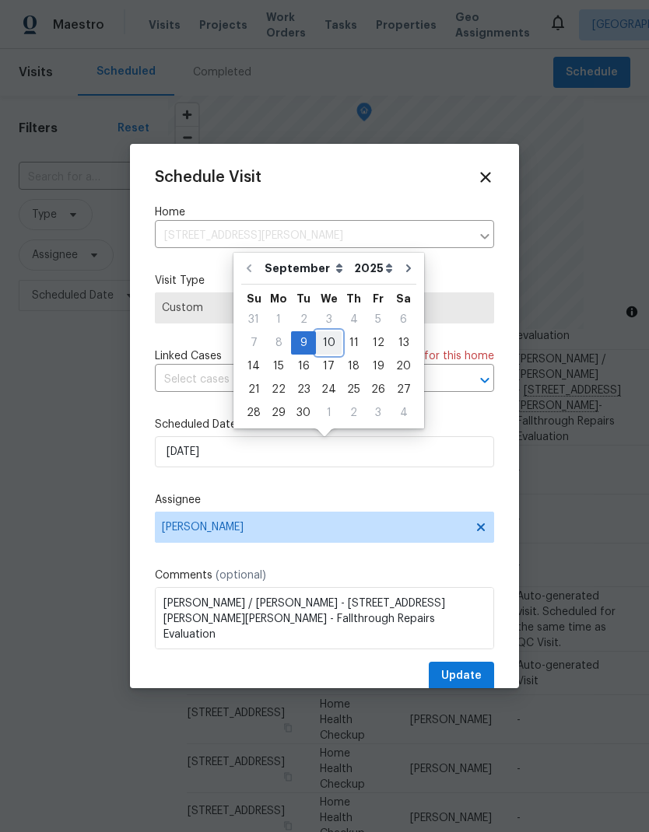
click at [328, 340] on div "10" at bounding box center [329, 343] width 26 height 22
type input "[DATE]"
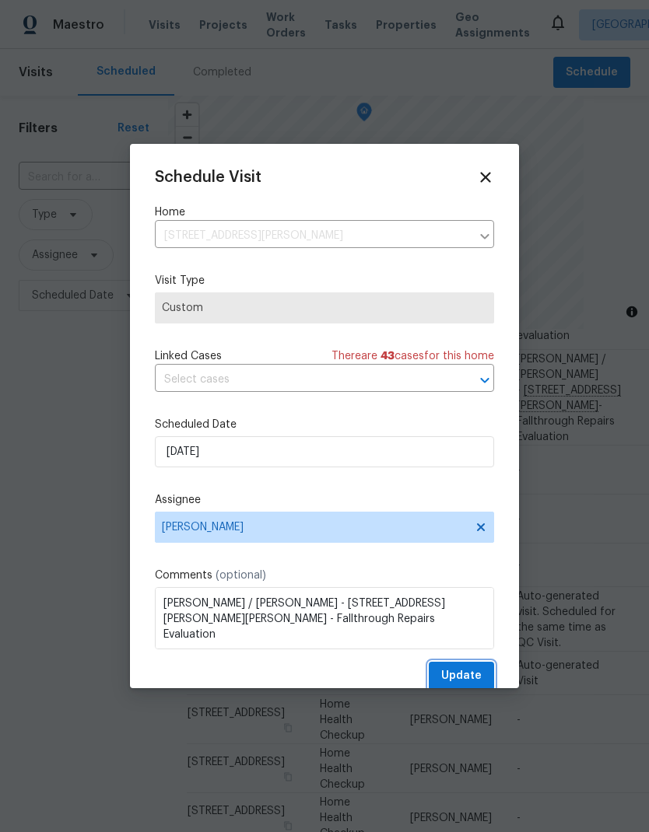
click at [471, 677] on span "Update" at bounding box center [461, 676] width 40 height 19
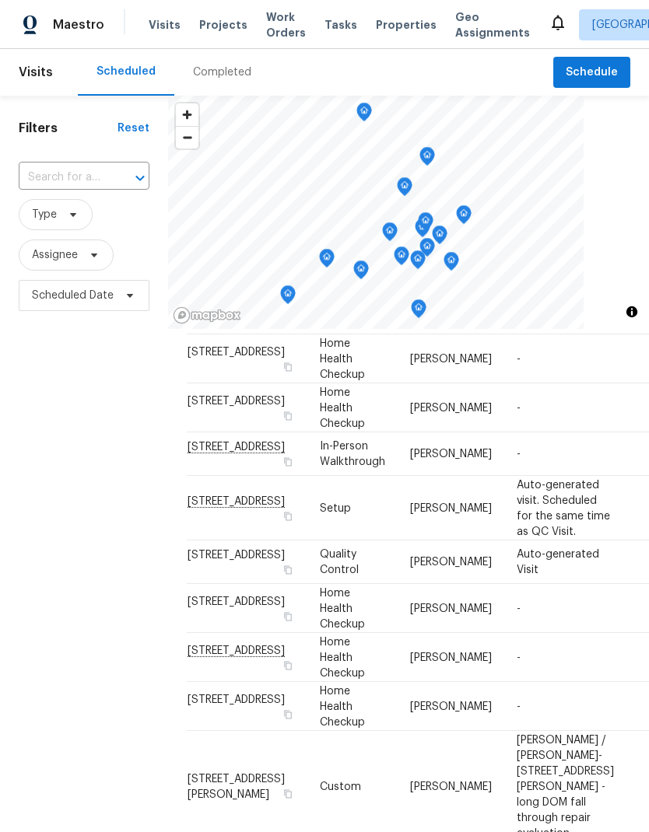
click at [113, 644] on div "Filters Reset ​ Type Assignee Scheduled Date" at bounding box center [84, 545] width 168 height 899
click at [0, 0] on icon at bounding box center [0, 0] width 0 height 0
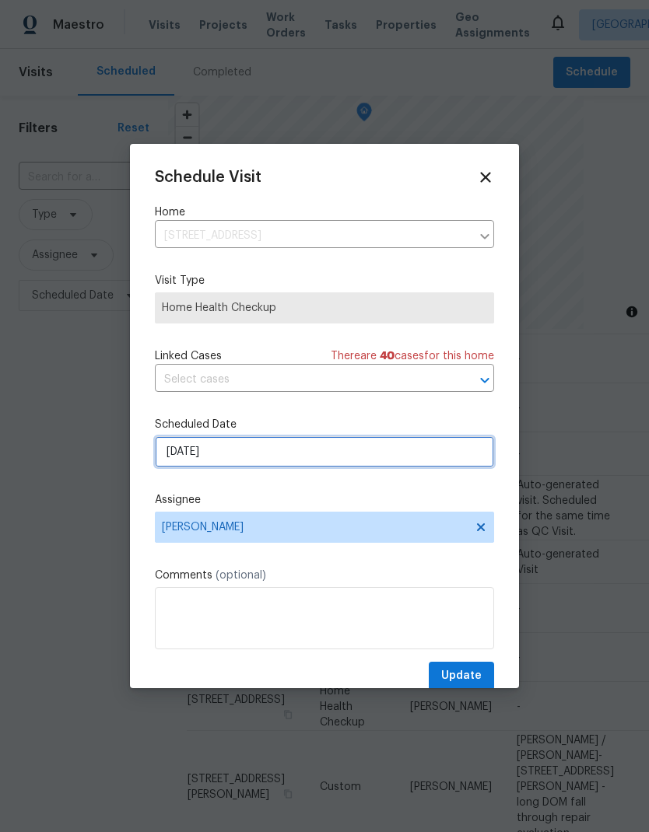
click at [376, 450] on input "9/9/2025" at bounding box center [324, 451] width 339 height 31
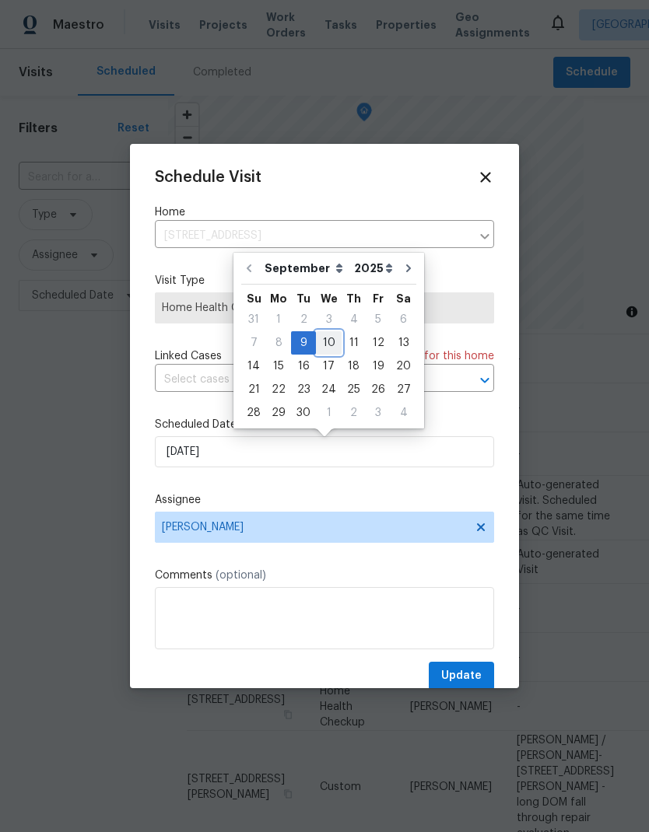
click at [327, 345] on div "10" at bounding box center [329, 343] width 26 height 22
type input "9/10/2025"
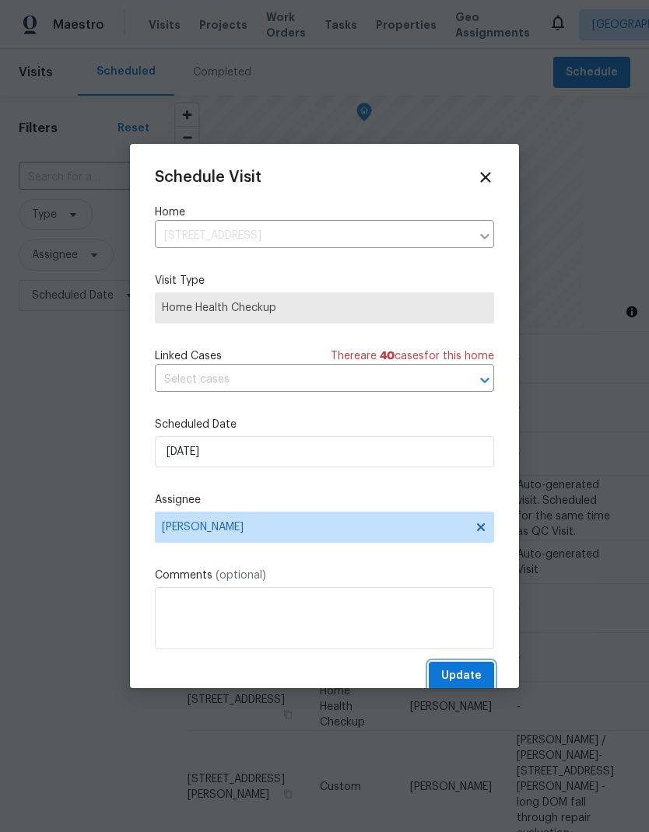
click at [467, 667] on button "Update" at bounding box center [461, 676] width 65 height 29
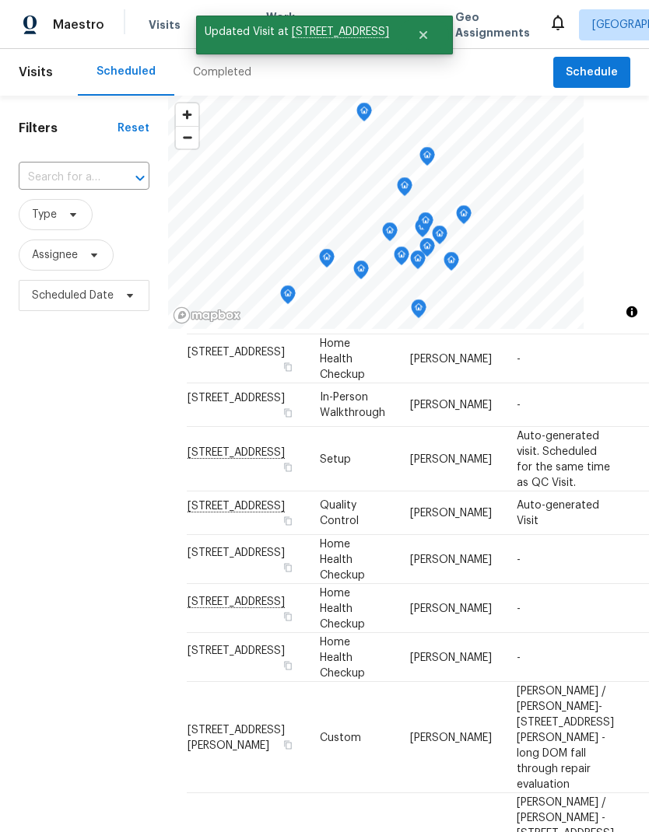
scroll to position [580, 0]
click at [0, 0] on span at bounding box center [0, 0] width 0 height 0
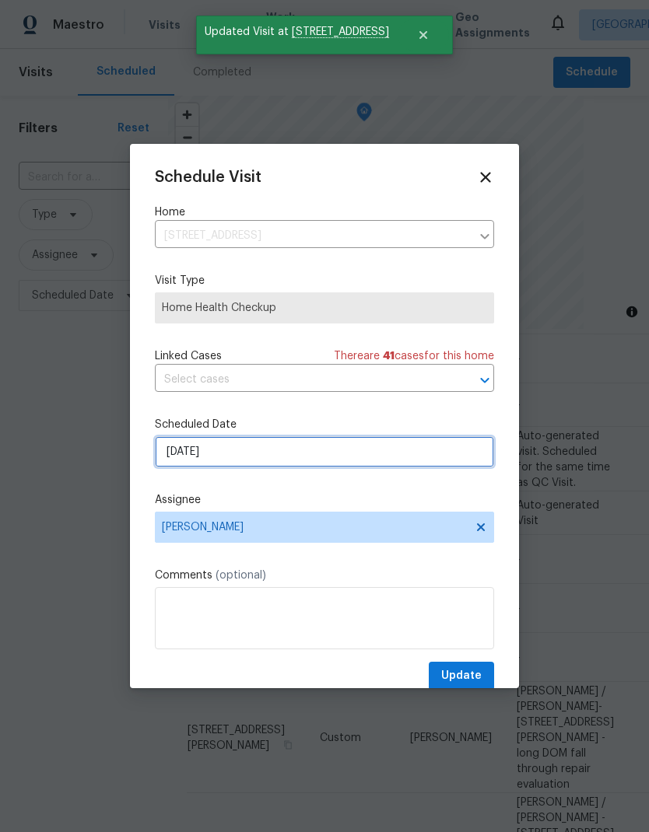
click at [303, 452] on input "9/9/2025" at bounding box center [324, 451] width 339 height 31
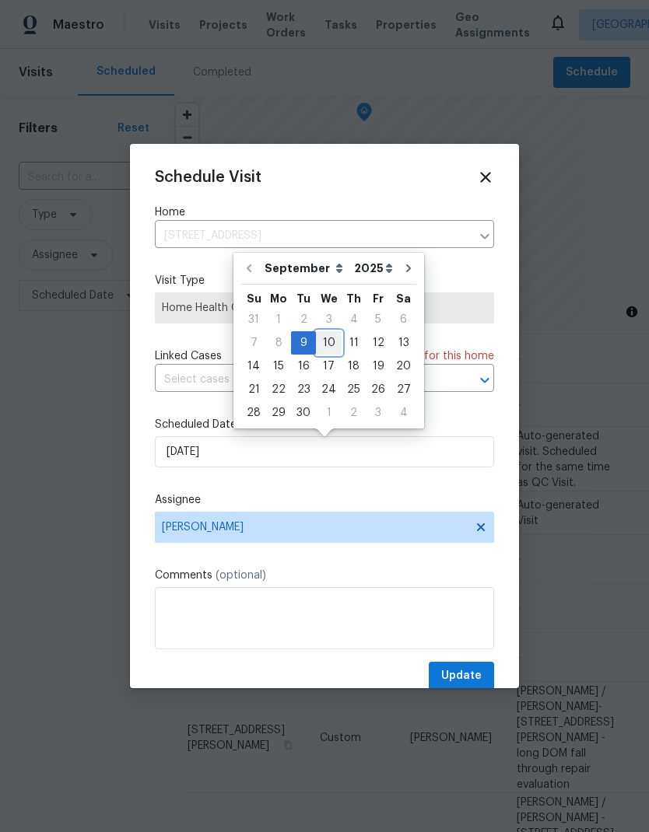
click at [330, 345] on div "10" at bounding box center [329, 343] width 26 height 22
type input "9/10/2025"
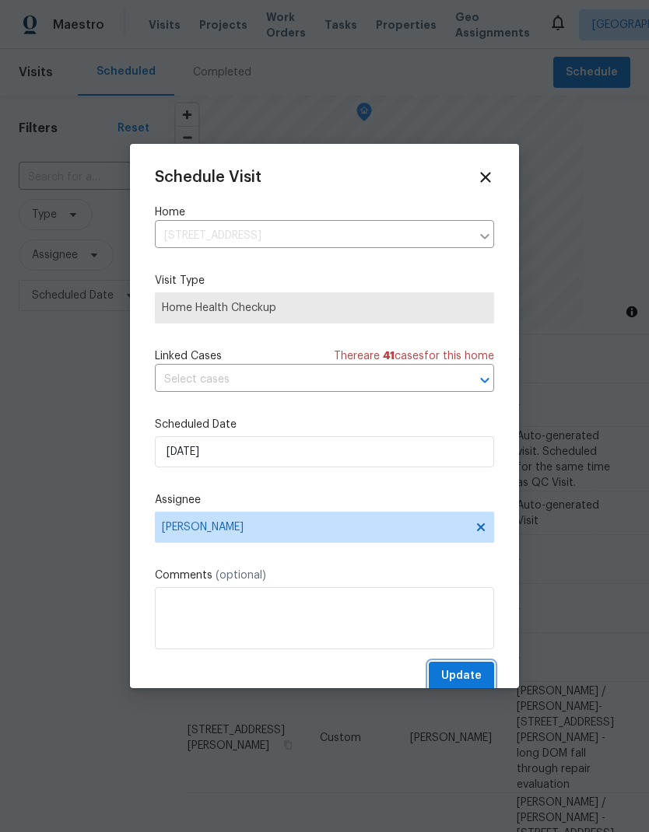
click at [469, 677] on span "Update" at bounding box center [461, 676] width 40 height 19
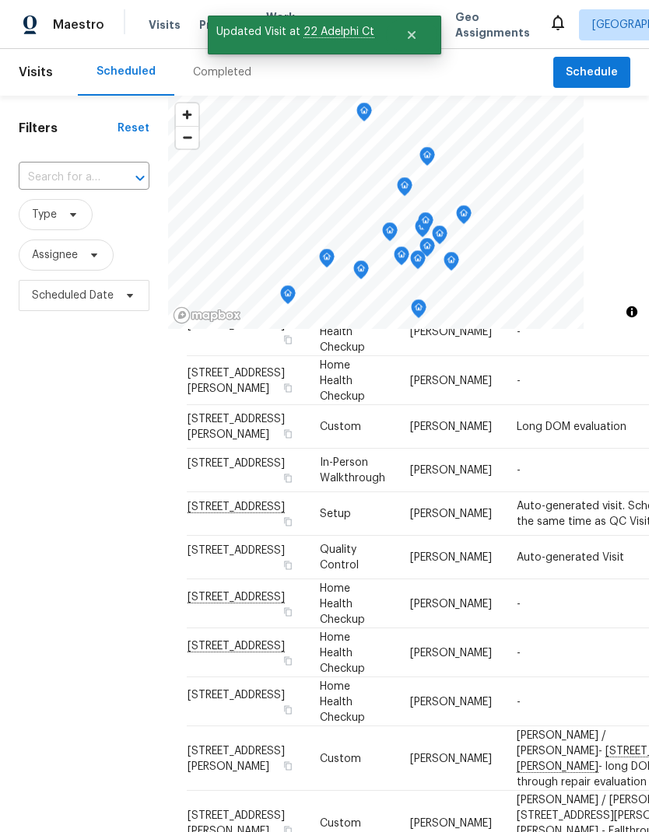
click at [99, 679] on div "Filters Reset ​ Type Assignee Scheduled Date" at bounding box center [84, 545] width 168 height 899
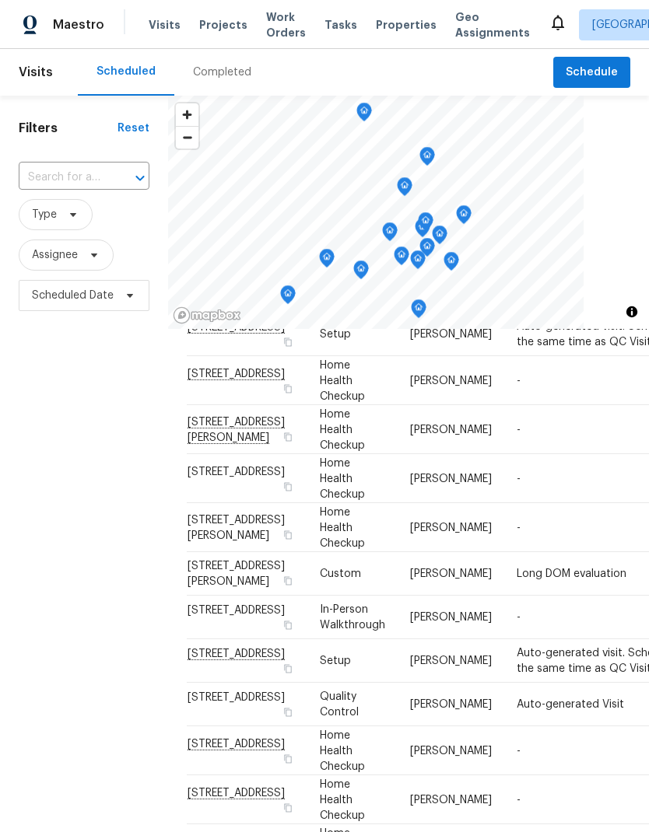
scroll to position [262, 0]
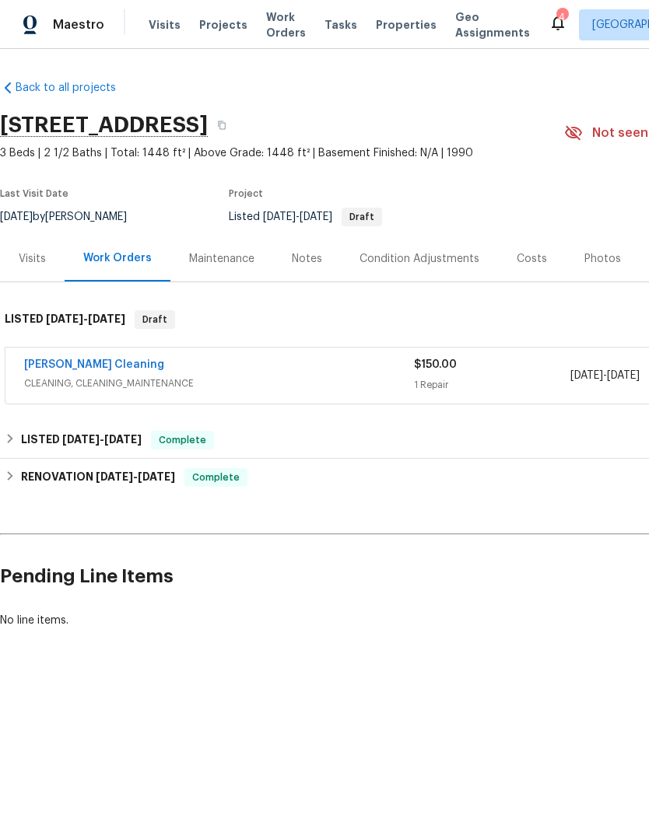
click at [308, 261] on div "Notes" at bounding box center [307, 259] width 30 height 16
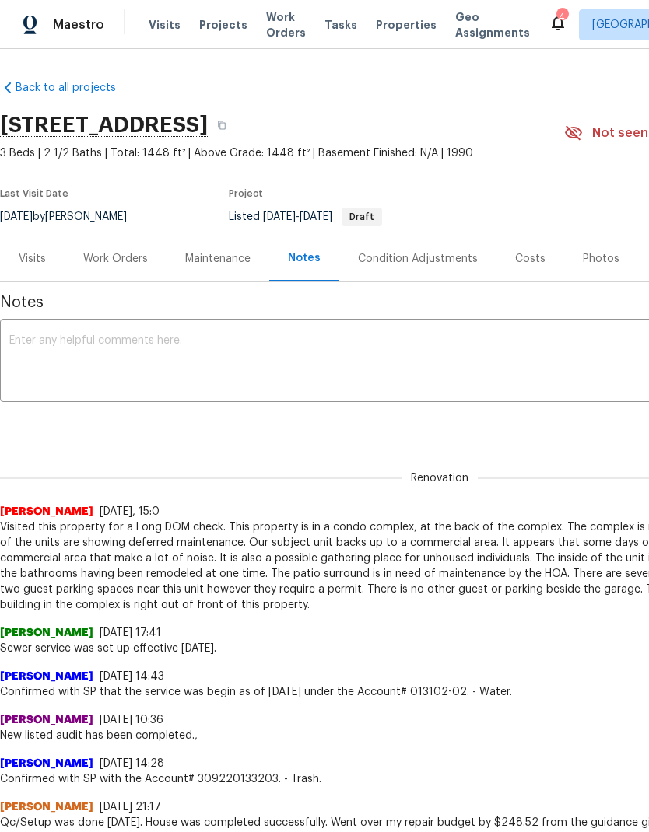
click at [46, 254] on div "Visits" at bounding box center [32, 259] width 65 height 46
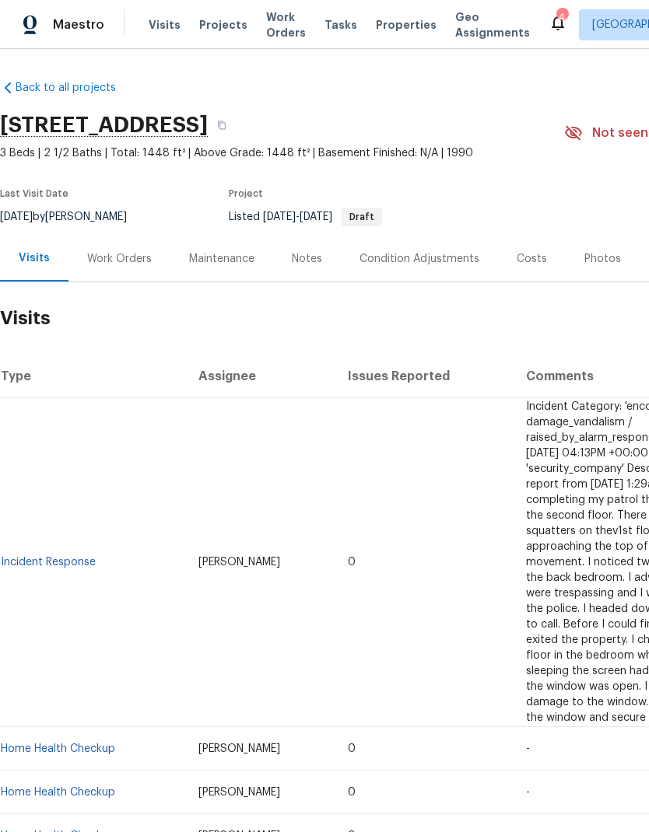
click at [128, 271] on div "Work Orders" at bounding box center [119, 259] width 102 height 46
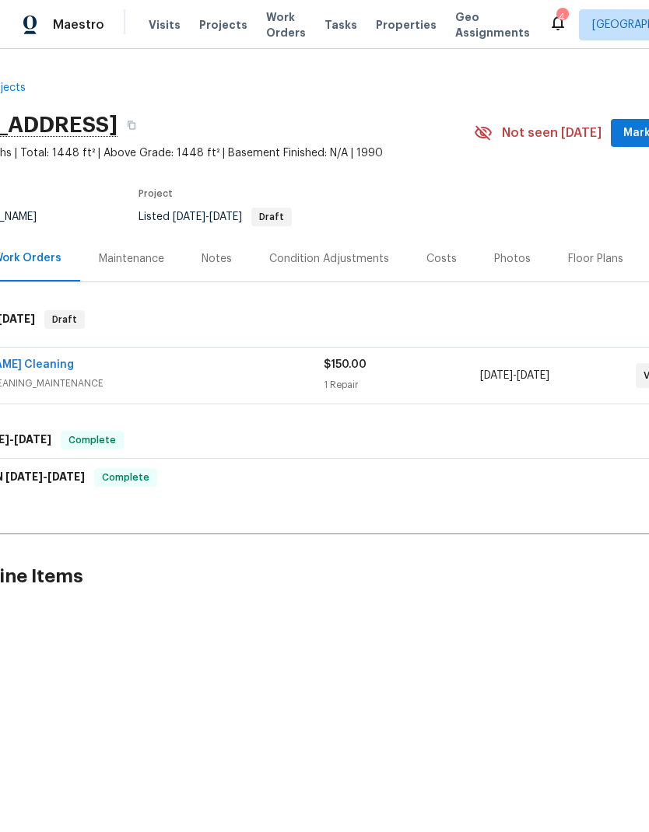
scroll to position [0, 92]
click at [262, 365] on div "[PERSON_NAME] Cleaning" at bounding box center [127, 366] width 390 height 19
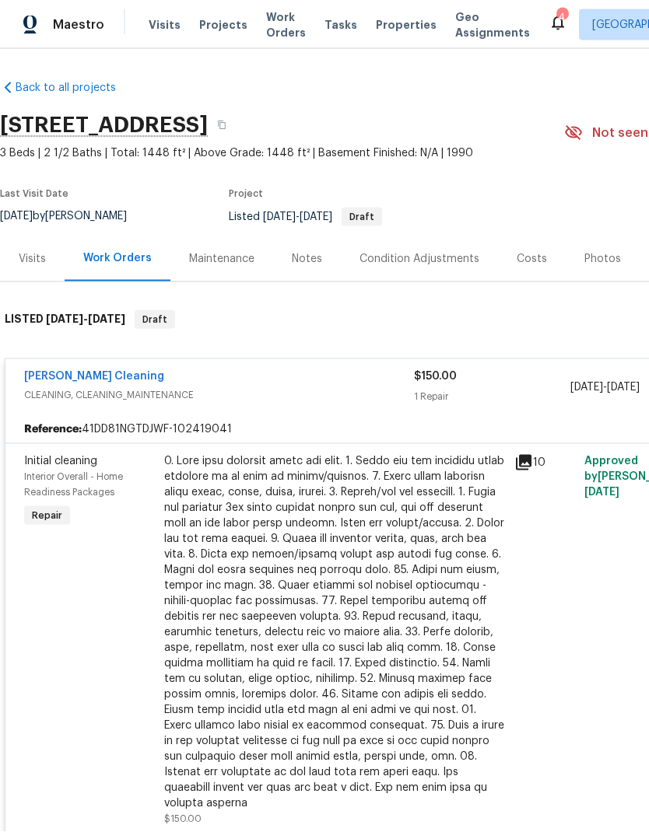
scroll to position [0, 0]
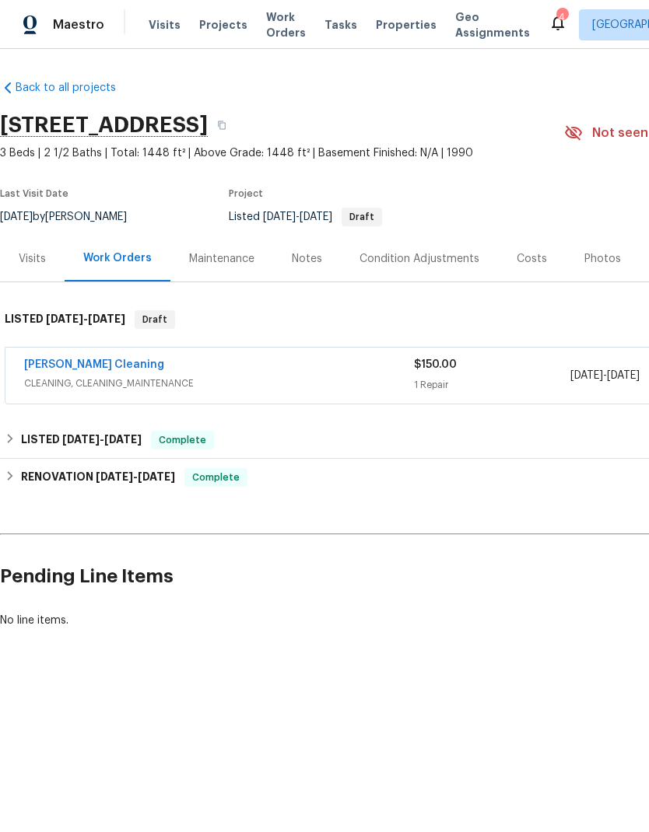
click at [317, 263] on div "Notes" at bounding box center [307, 259] width 30 height 16
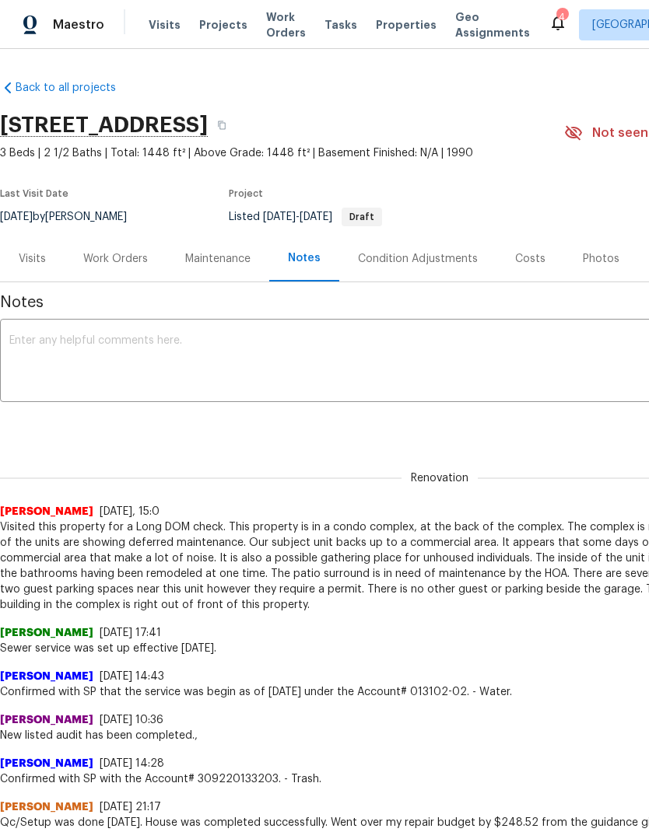
click at [254, 350] on textarea at bounding box center [439, 362] width 860 height 54
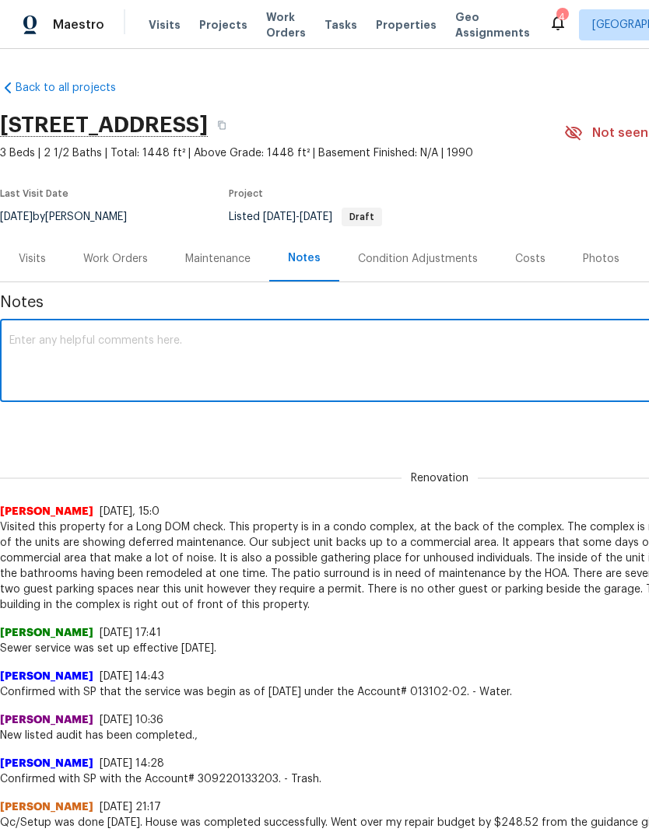
click at [128, 267] on div "Work Orders" at bounding box center [116, 259] width 102 height 46
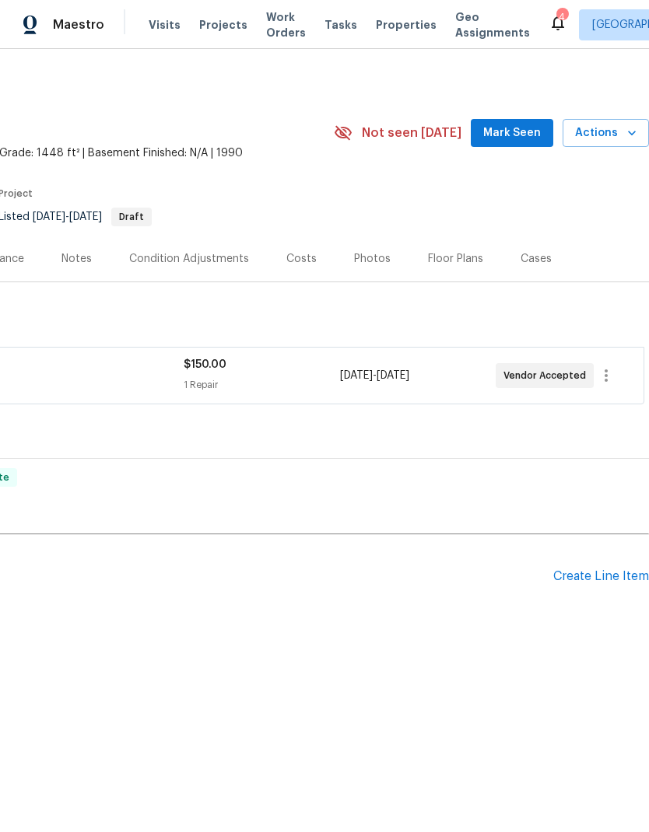
scroll to position [0, 230]
click at [618, 372] on button "button" at bounding box center [605, 375] width 37 height 37
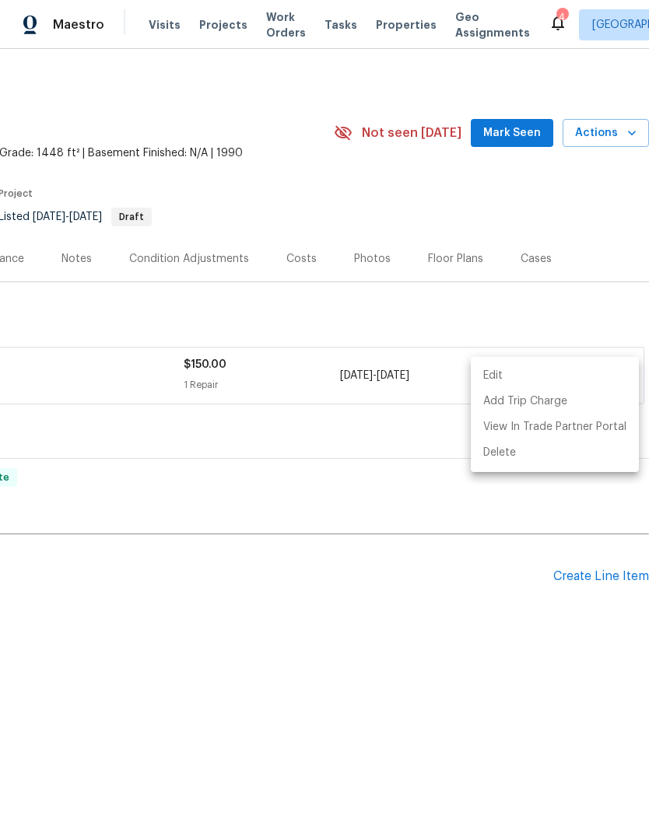
click at [551, 367] on li "Edit" at bounding box center [555, 376] width 168 height 26
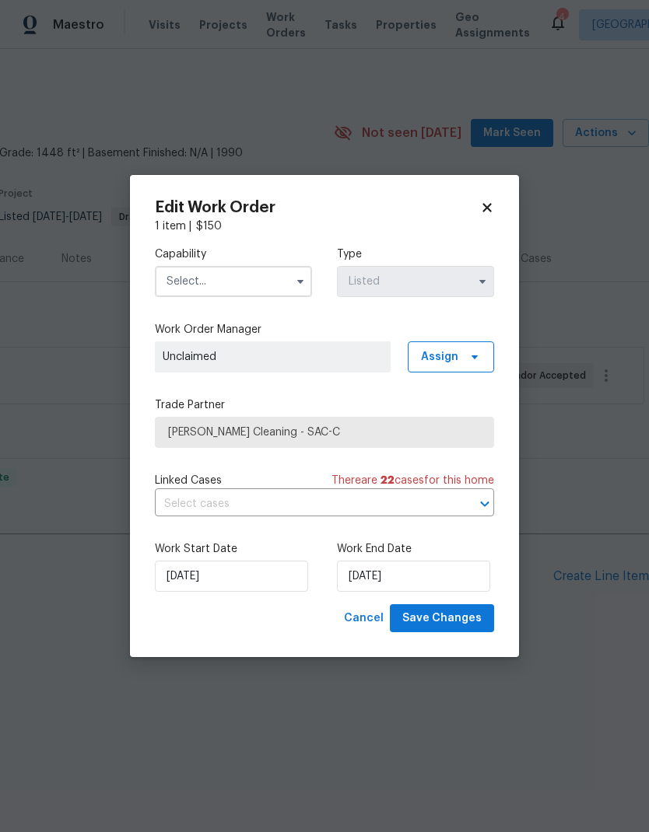
click at [283, 287] on input "text" at bounding box center [233, 281] width 157 height 31
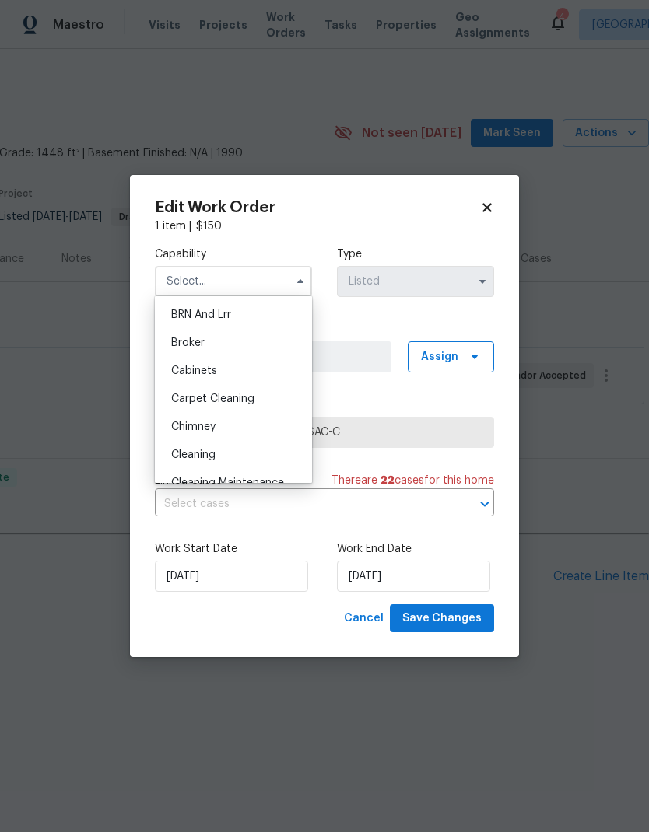
scroll to position [84, 0]
click at [249, 394] on span "Carpet Cleaning" at bounding box center [212, 398] width 83 height 11
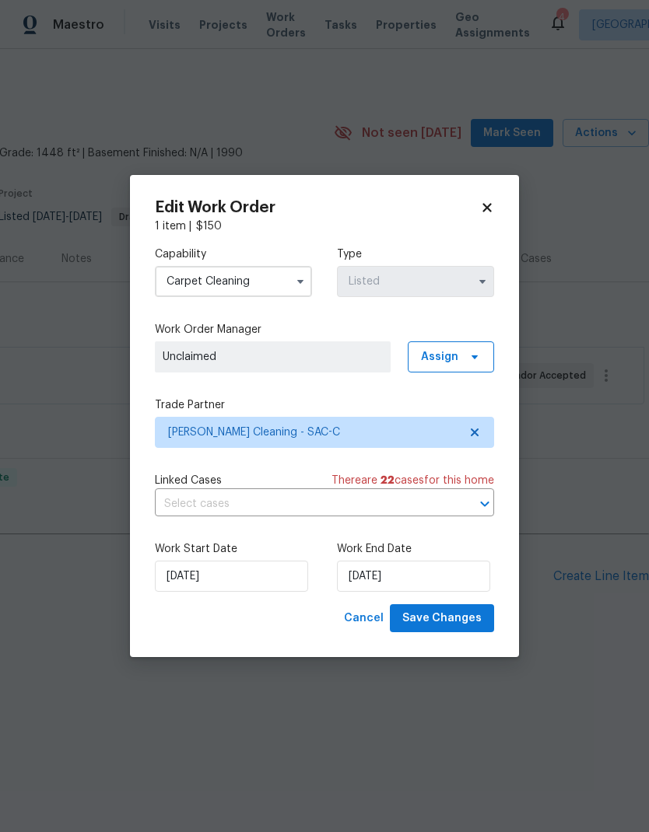
click at [268, 274] on input "Carpet Cleaning" at bounding box center [233, 281] width 157 height 31
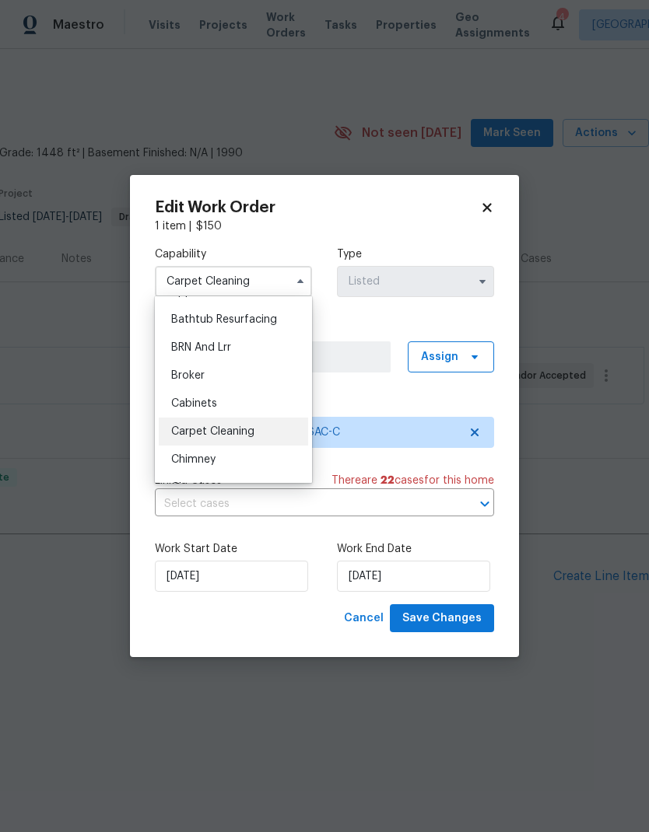
scroll to position [86, 0]
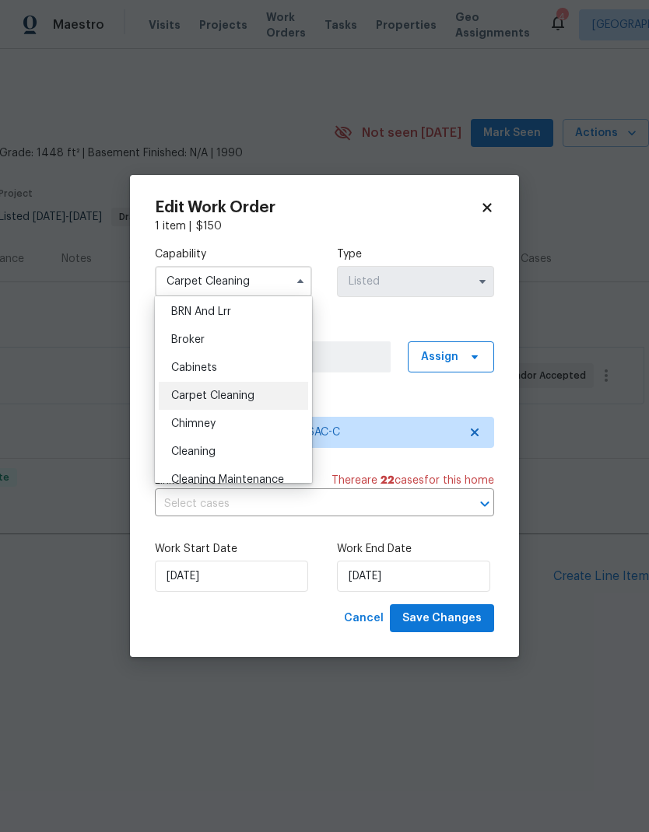
click at [211, 450] on span "Cleaning" at bounding box center [193, 451] width 44 height 11
type input "Cleaning"
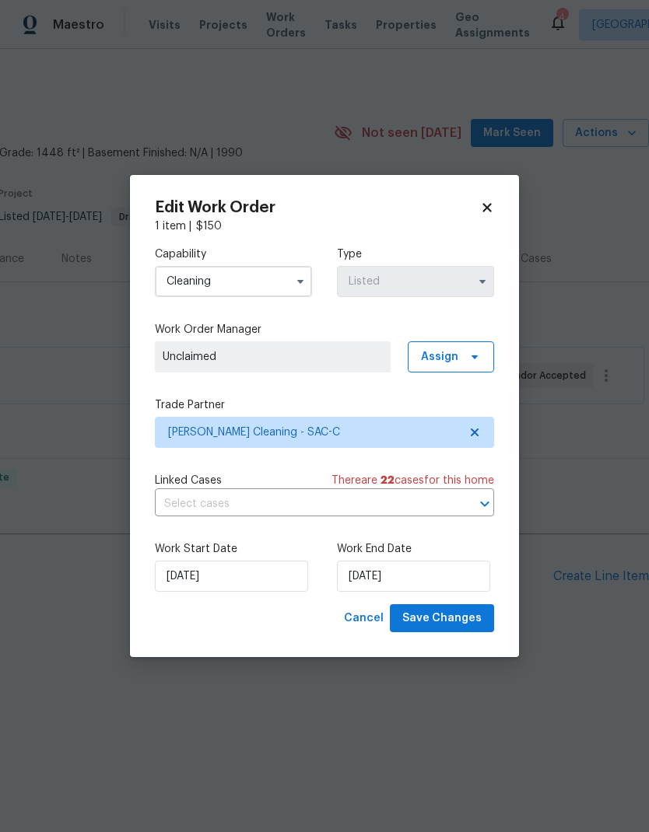
click at [370, 352] on span "Unclaimed" at bounding box center [273, 357] width 220 height 16
click at [455, 353] on span "Assign" at bounding box center [439, 357] width 37 height 16
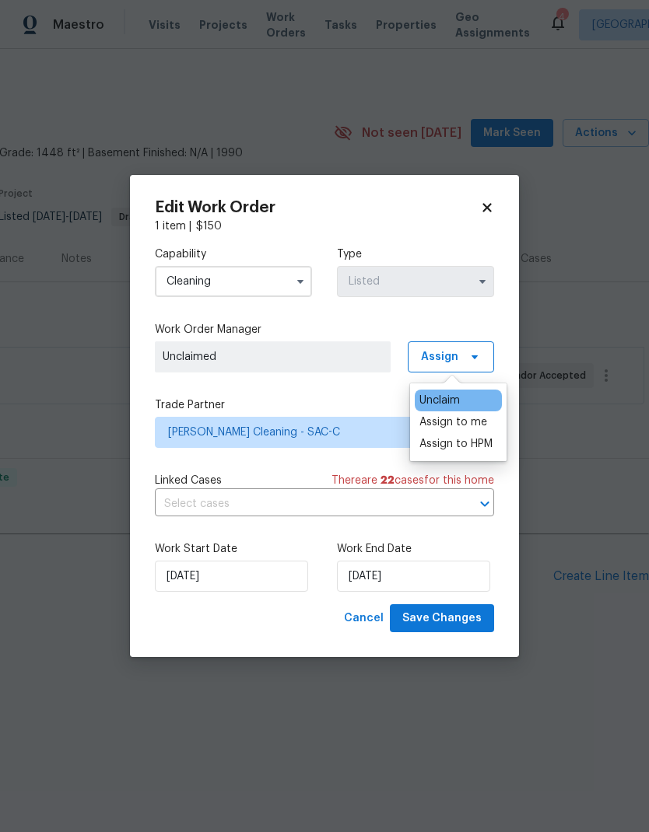
click at [469, 425] on div "Assign to me" at bounding box center [453, 423] width 68 height 16
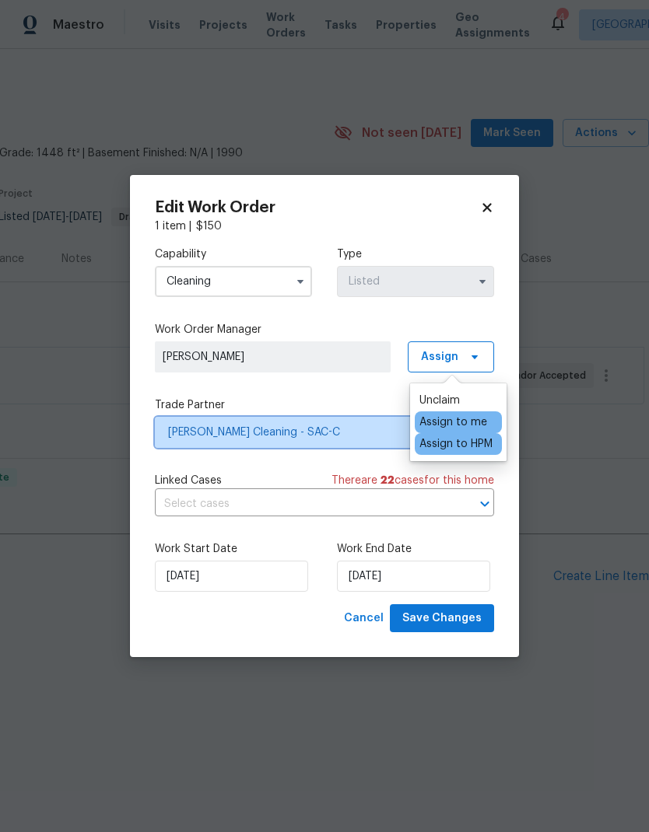
click at [330, 429] on span "Ruiz's Cleaning - SAC-C" at bounding box center [313, 433] width 290 height 16
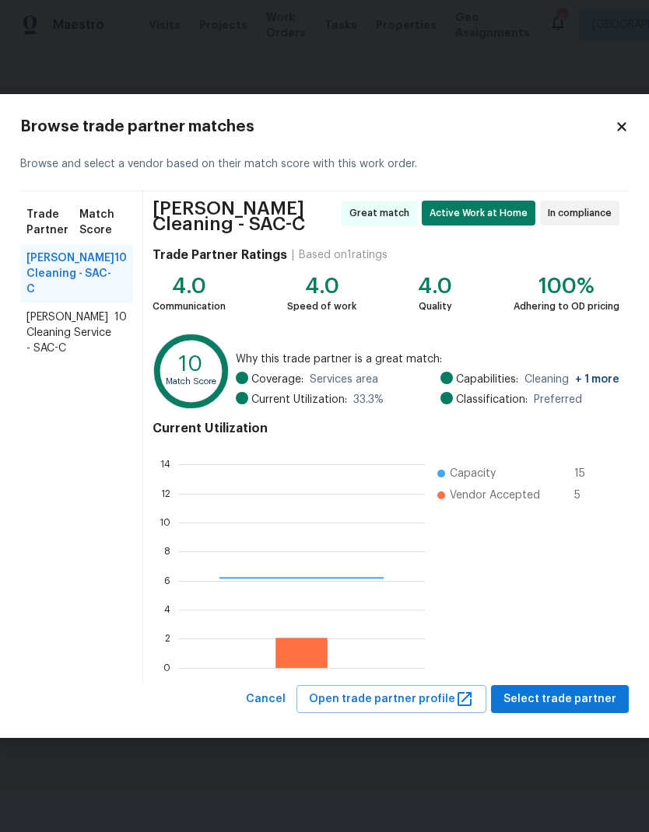
scroll to position [218, 247]
click at [66, 320] on span "Valdovinos Cleaning Service - SAC-C" at bounding box center [70, 333] width 88 height 47
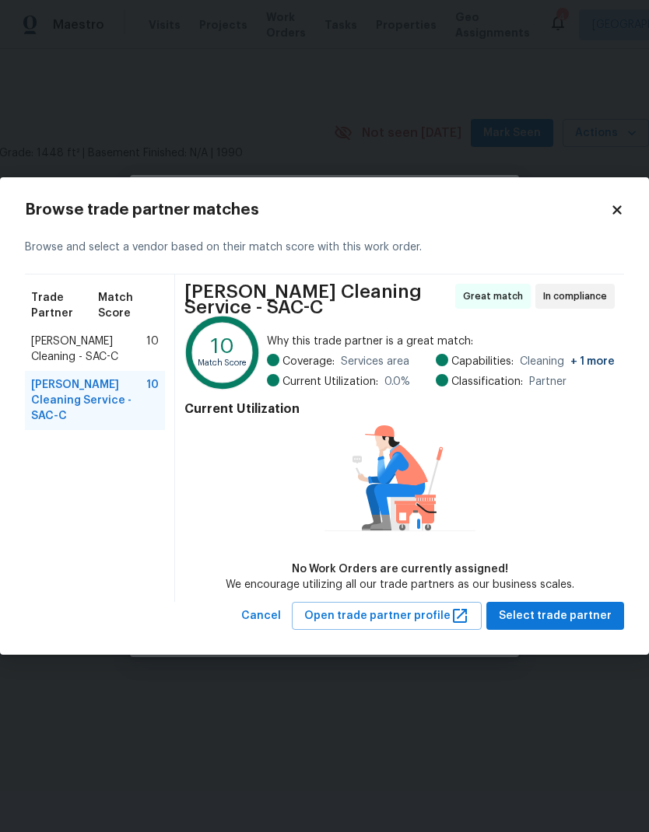
click at [97, 342] on span "Ruiz's Cleaning - SAC-C" at bounding box center [88, 349] width 115 height 31
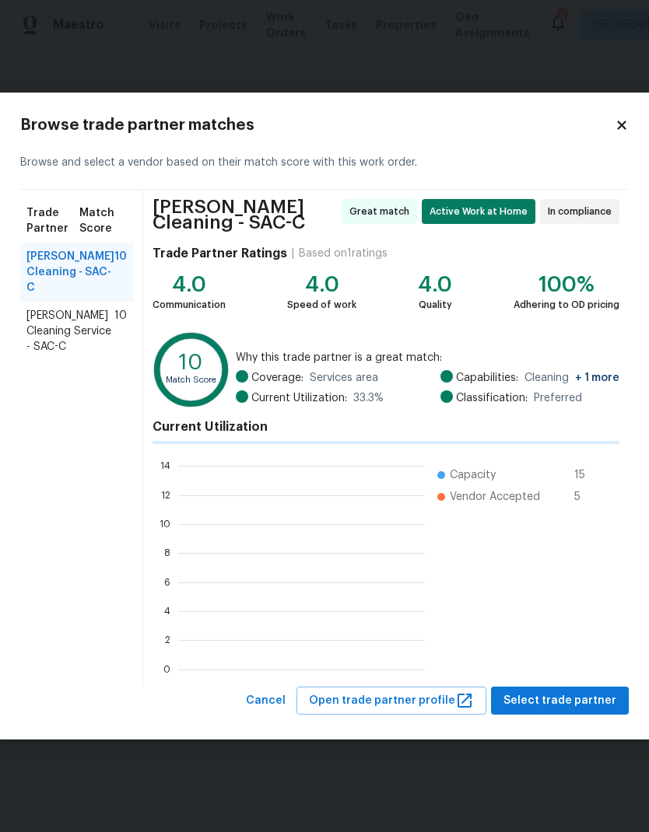
scroll to position [2, 2]
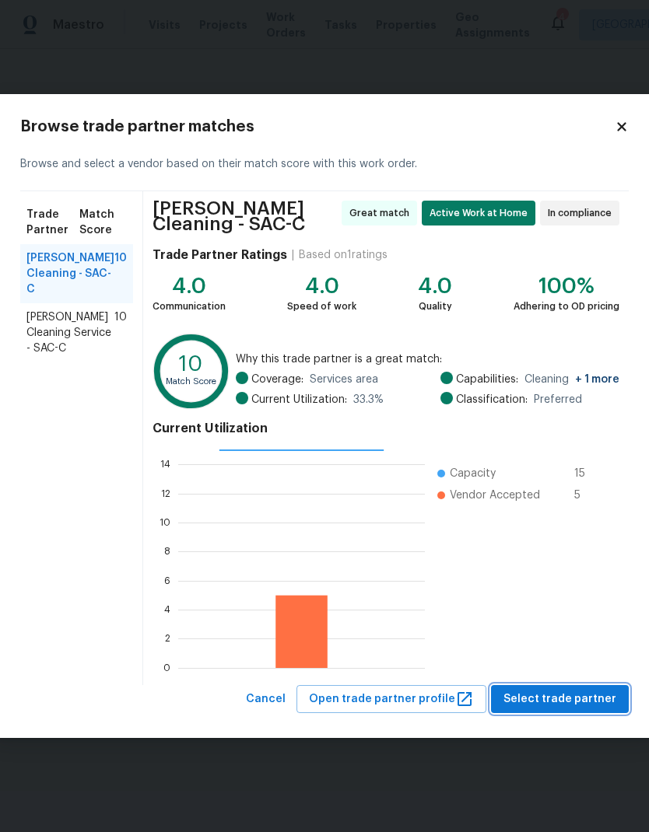
click at [569, 702] on span "Select trade partner" at bounding box center [559, 699] width 113 height 19
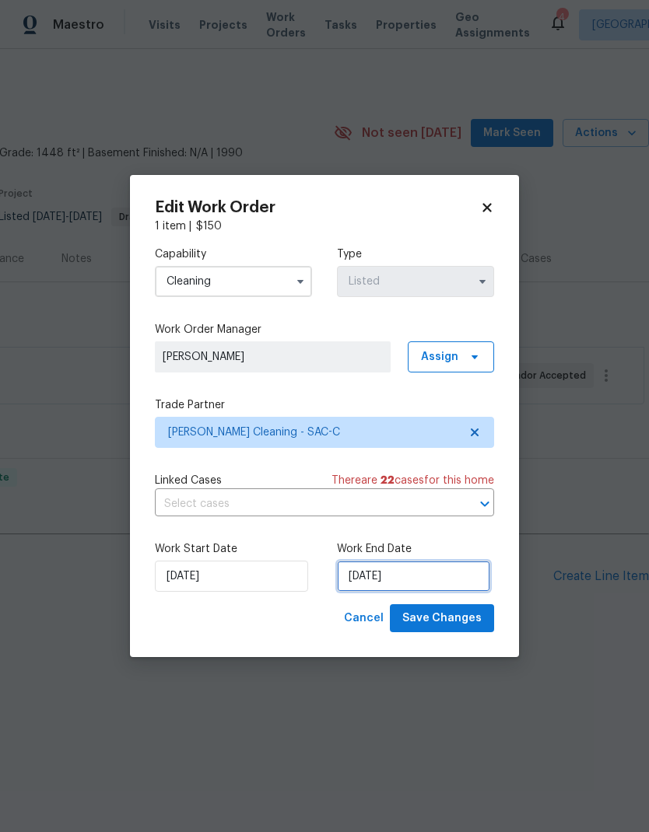
click at [391, 578] on input "[DATE]" at bounding box center [413, 576] width 153 height 31
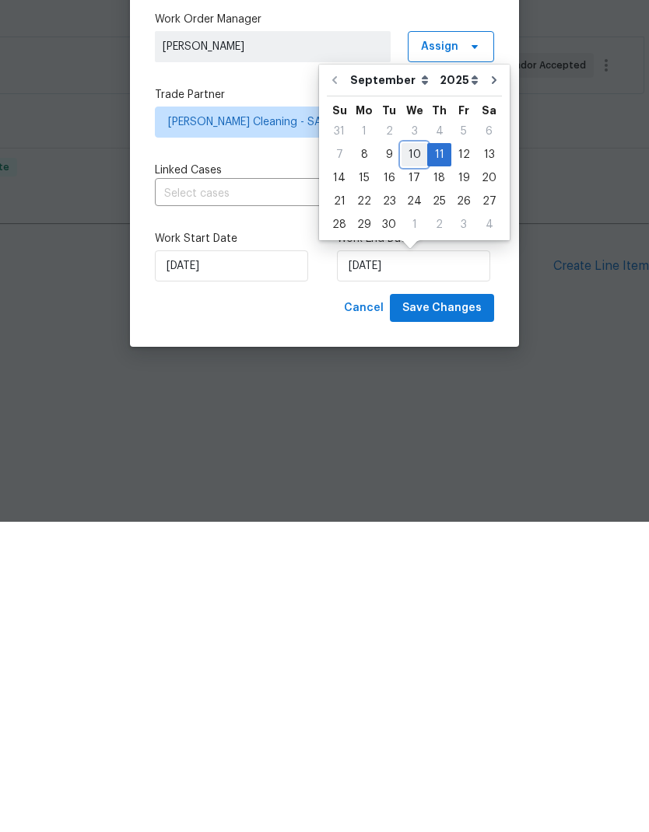
click at [409, 454] on div "10" at bounding box center [414, 465] width 26 height 22
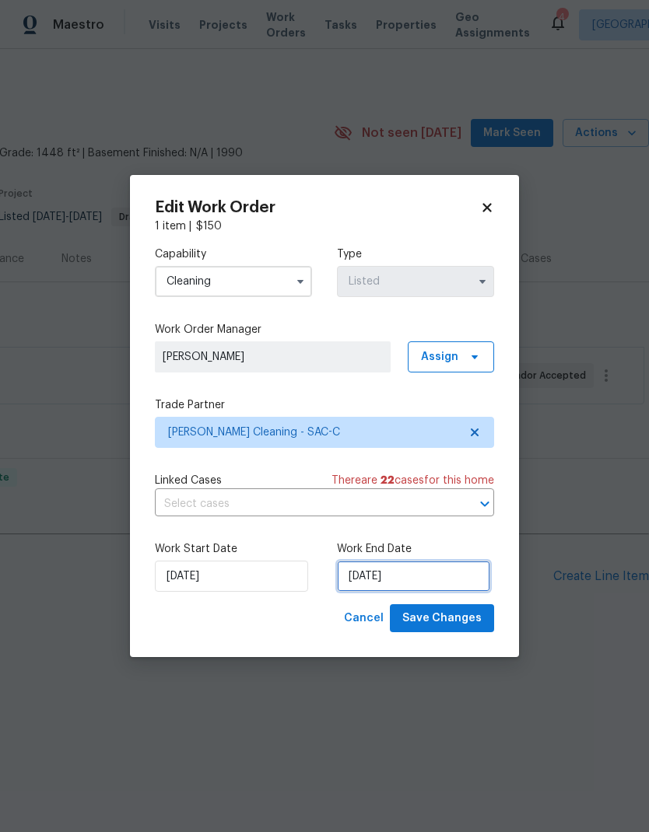
click at [392, 571] on input "9/10/2025" at bounding box center [413, 576] width 153 height 31
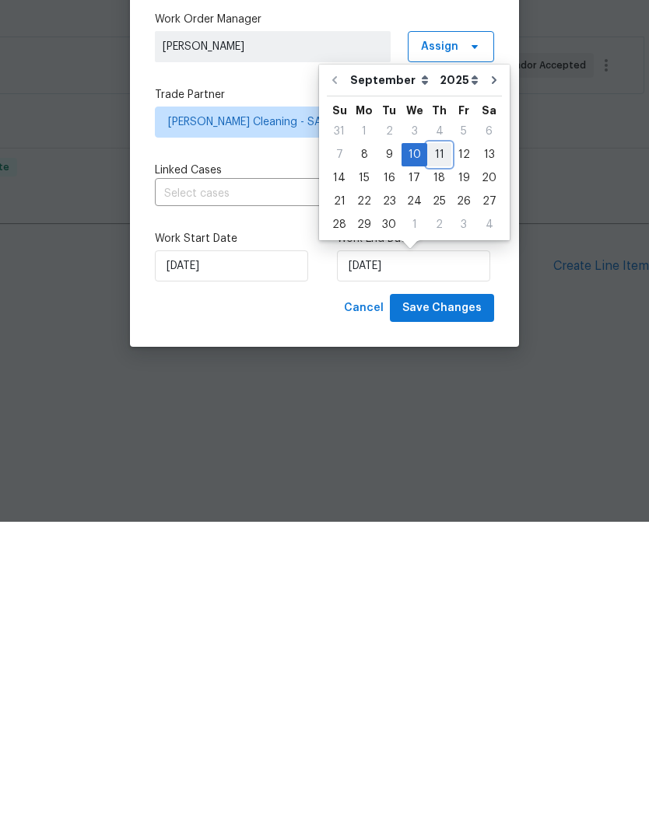
click at [439, 454] on div "11" at bounding box center [439, 465] width 24 height 22
type input "[DATE]"
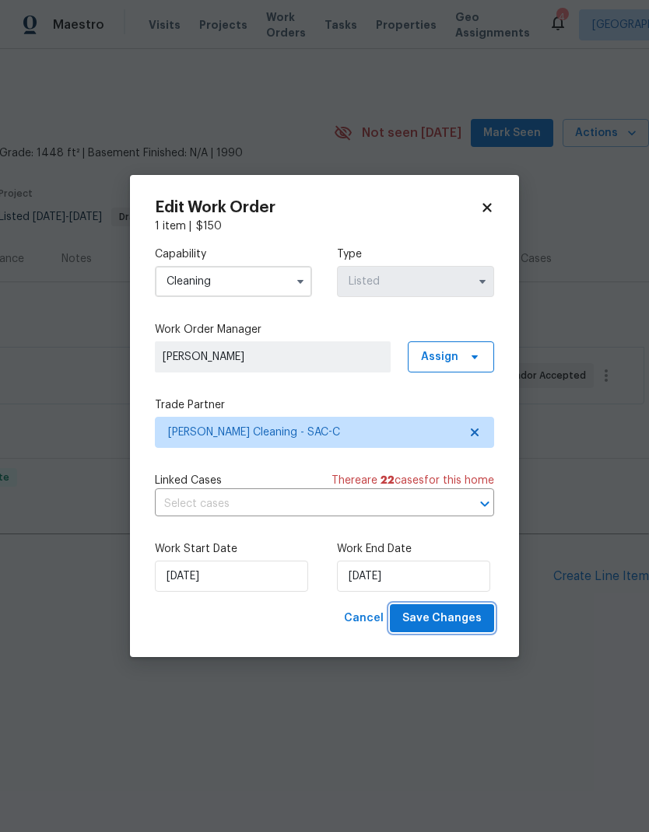
click at [445, 621] on span "Save Changes" at bounding box center [441, 618] width 79 height 19
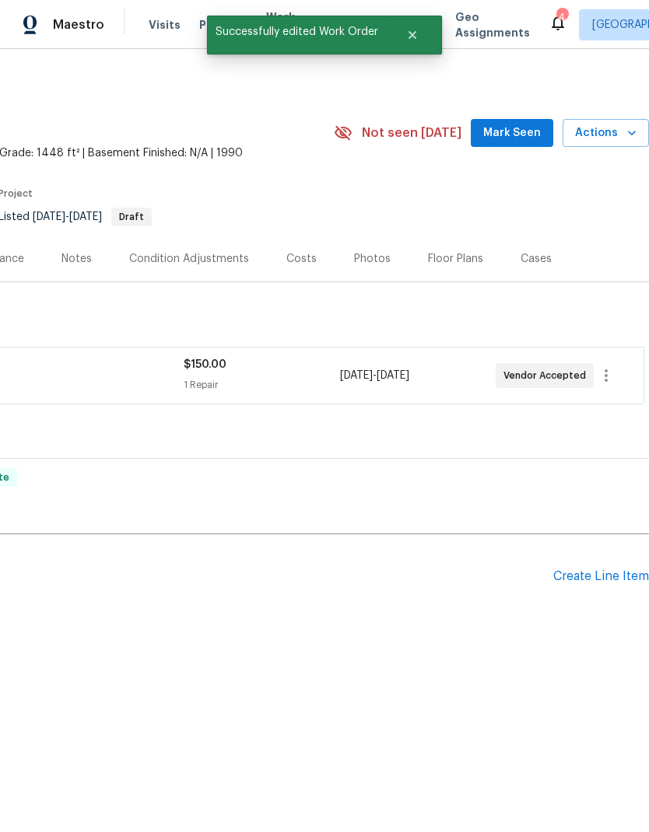
scroll to position [0, 230]
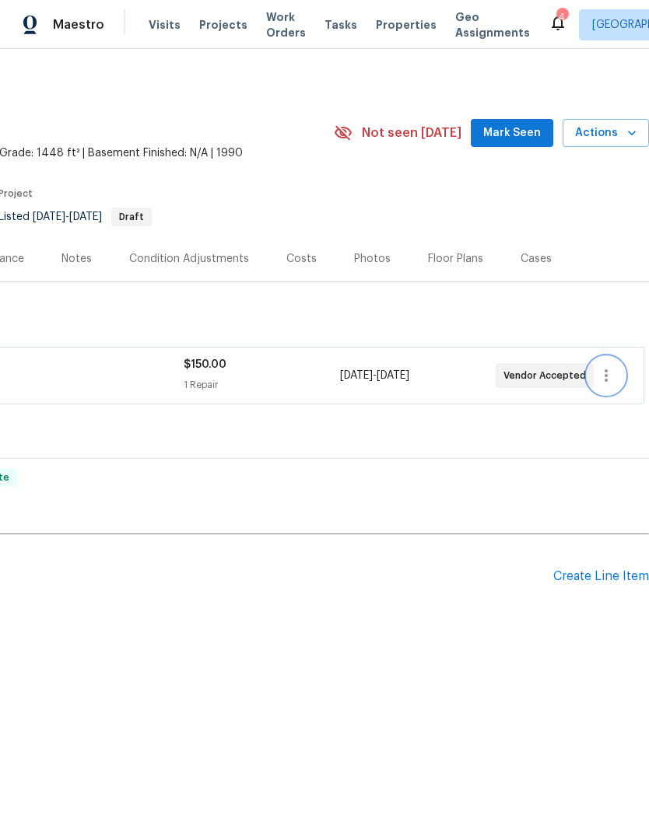
click at [614, 370] on icon "button" at bounding box center [606, 375] width 19 height 19
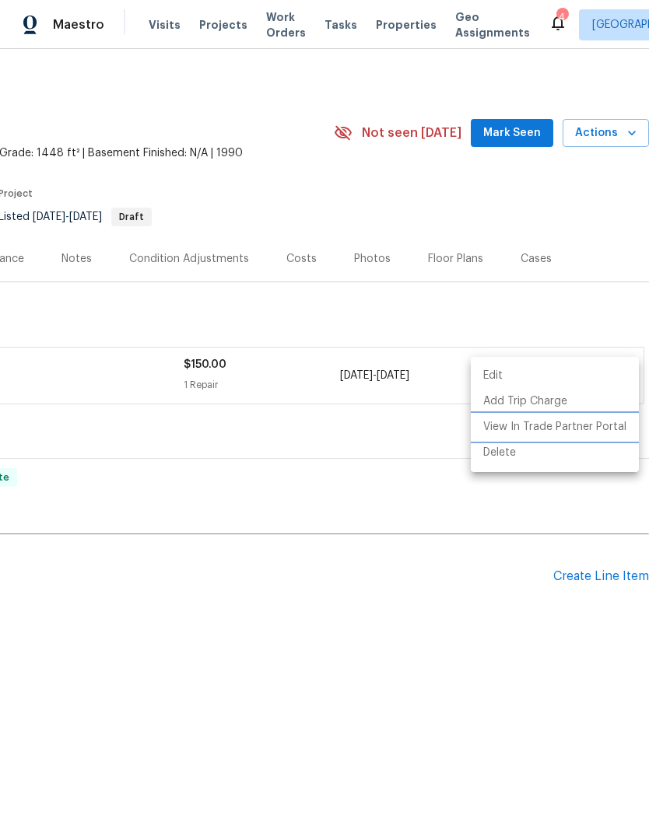
click at [607, 422] on li "View In Trade Partner Portal" at bounding box center [555, 428] width 168 height 26
click at [604, 196] on div at bounding box center [324, 416] width 649 height 832
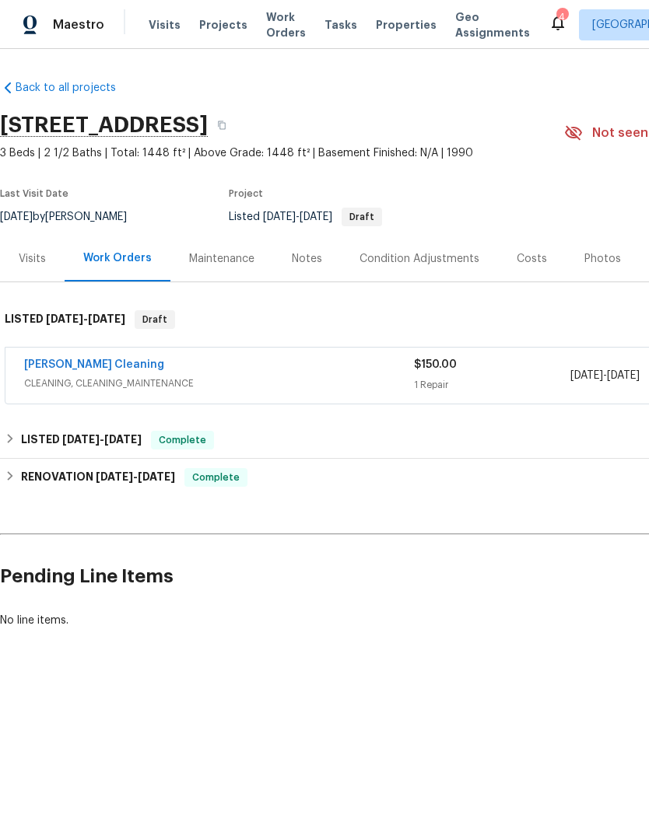
scroll to position [0, 0]
click at [33, 264] on div "Visits" at bounding box center [32, 259] width 27 height 16
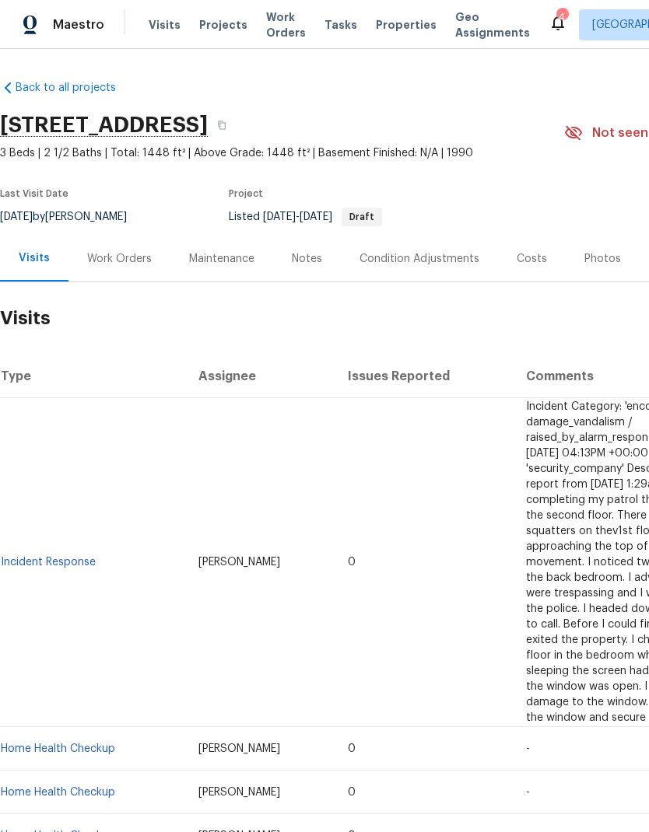
click at [131, 257] on div "Work Orders" at bounding box center [119, 259] width 65 height 16
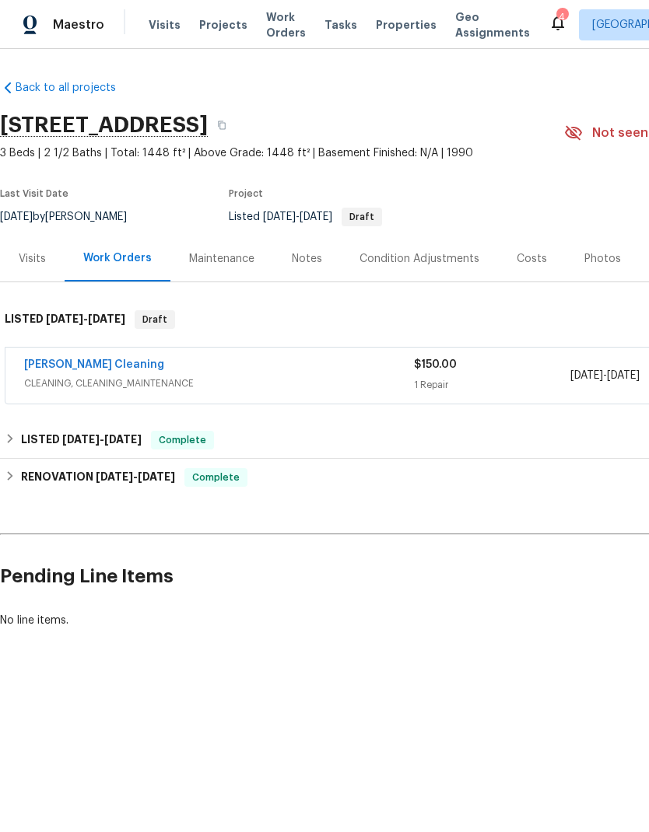
click at [23, 264] on div "Visits" at bounding box center [32, 259] width 27 height 16
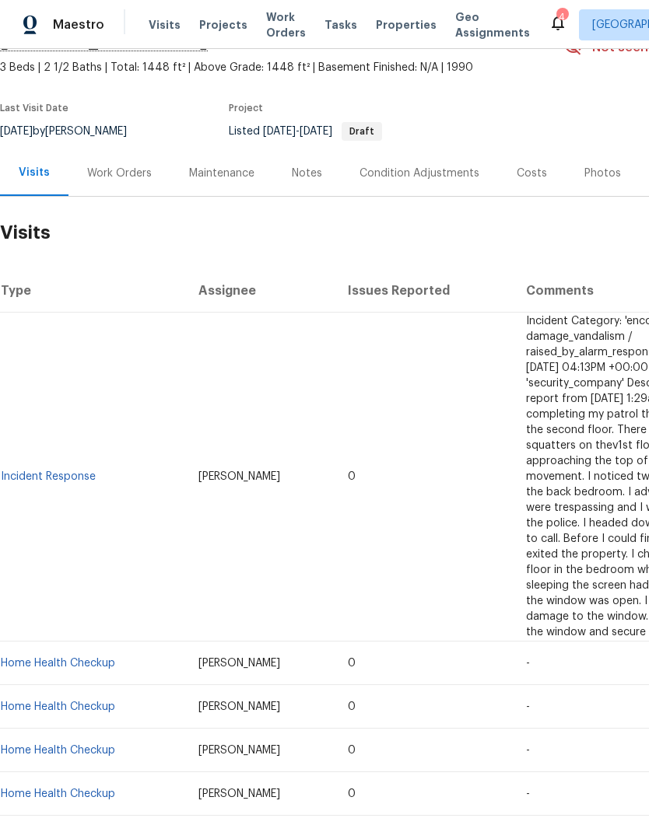
scroll to position [87, 0]
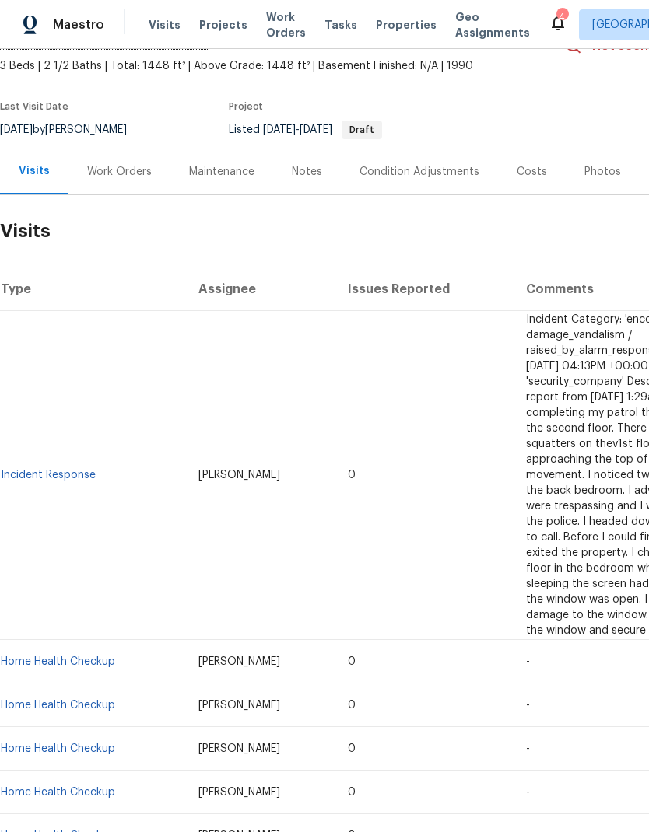
click at [311, 170] on div "Notes" at bounding box center [307, 172] width 30 height 16
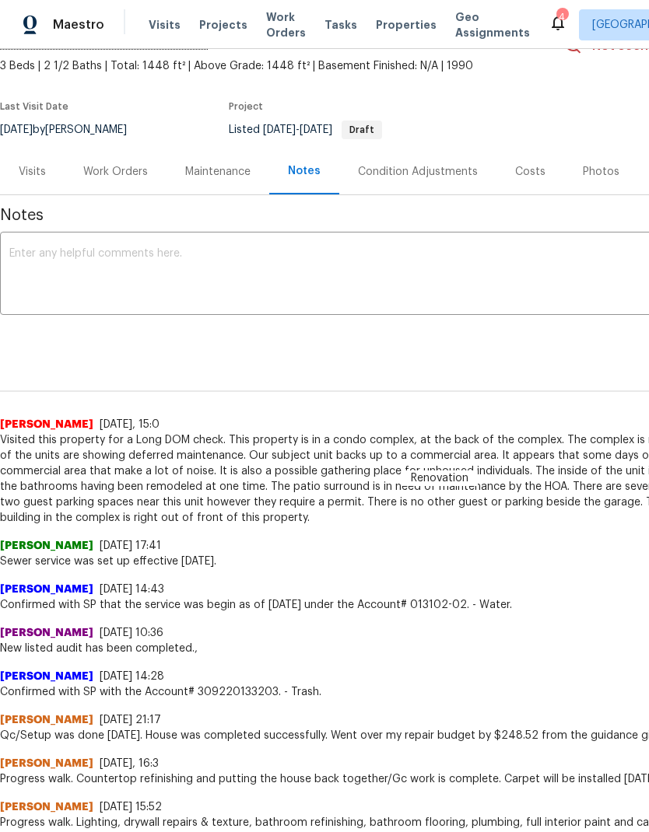
click at [245, 262] on textarea at bounding box center [439, 275] width 860 height 54
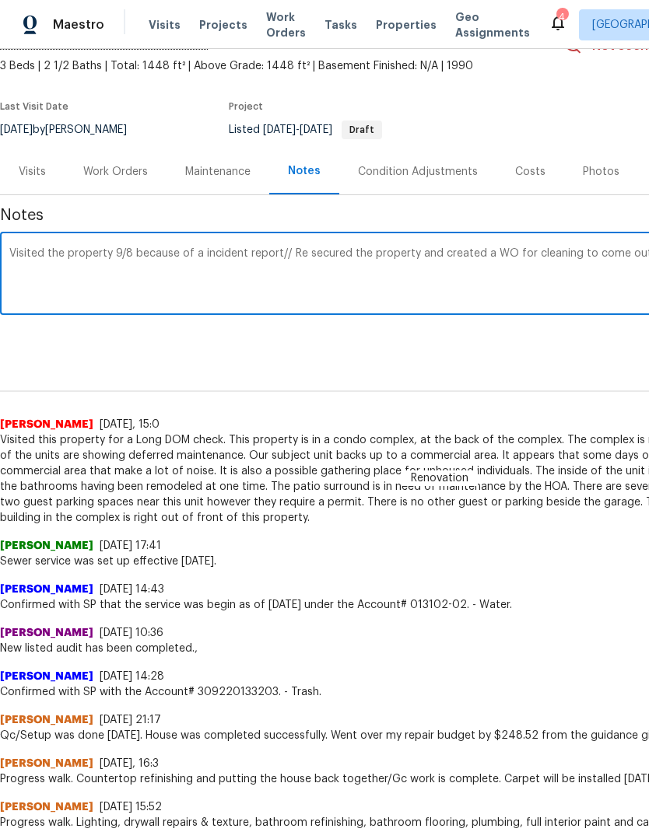
scroll to position [87, 230]
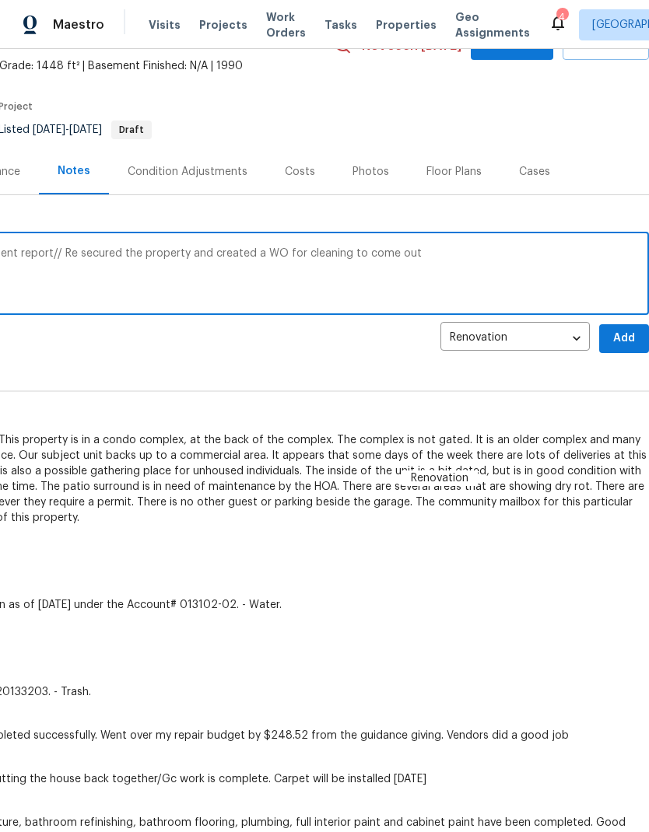
type textarea "Visited the property 9/8 because of a incident report// Re secured the property…"
click at [632, 340] on span "Add" at bounding box center [623, 338] width 25 height 19
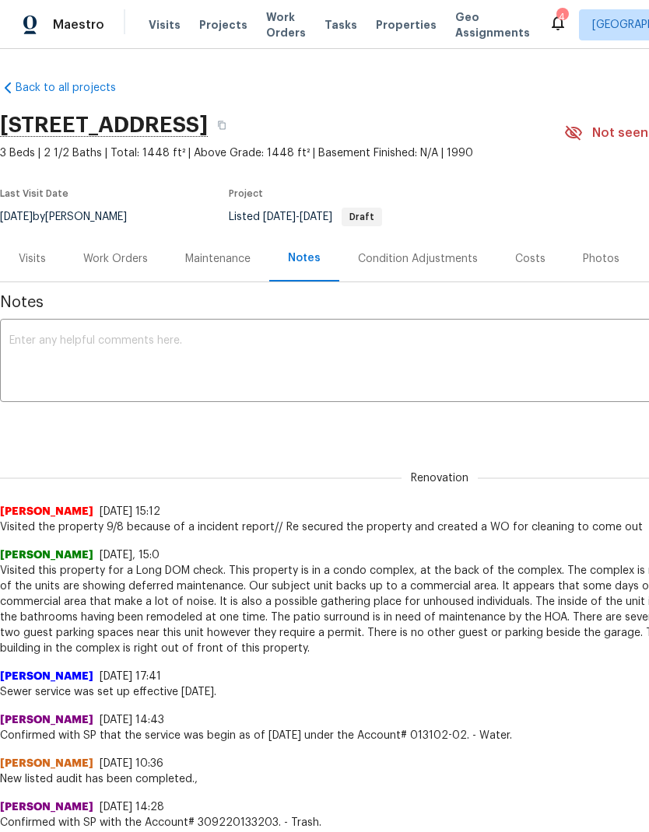
scroll to position [0, 0]
click at [32, 267] on div "Visits" at bounding box center [32, 259] width 65 height 46
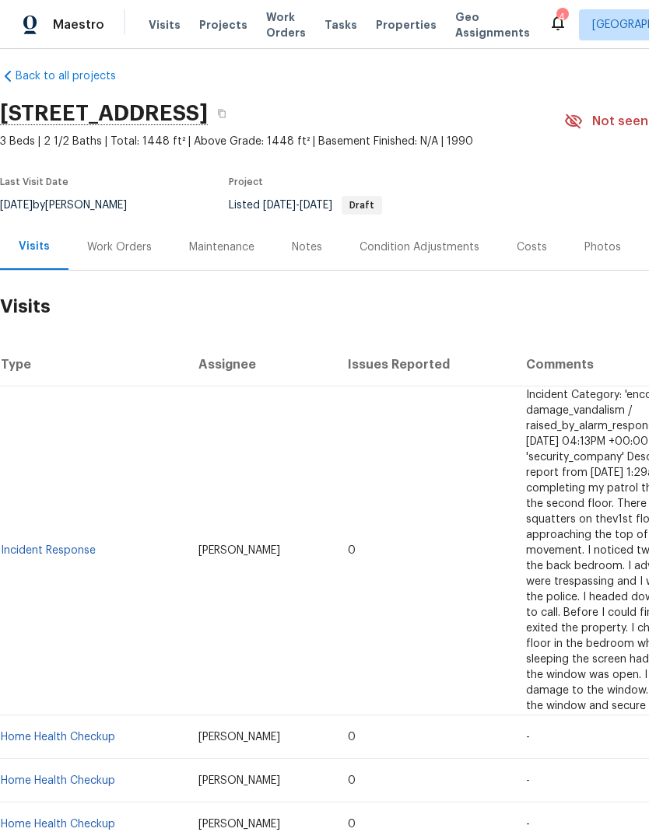
scroll to position [12, 0]
click at [131, 248] on div "Work Orders" at bounding box center [119, 247] width 65 height 16
